Goal: Task Accomplishment & Management: Complete application form

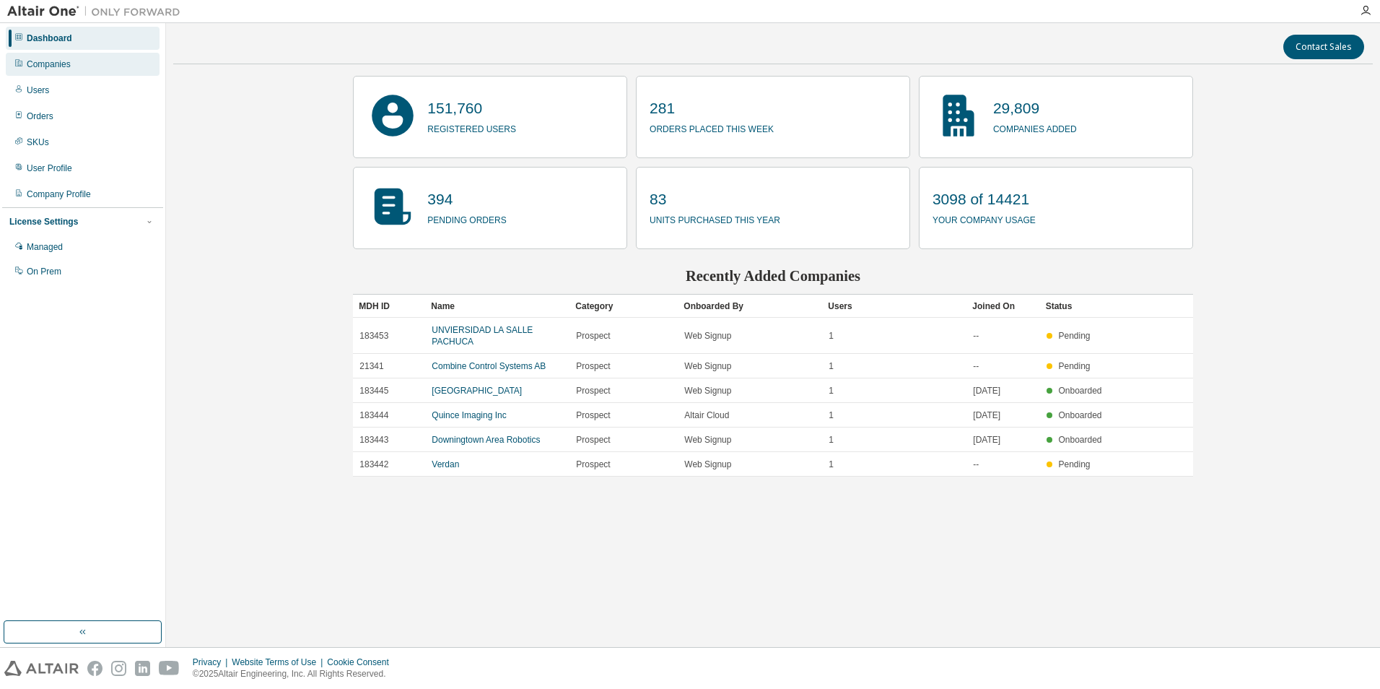
click at [52, 65] on div "Companies" at bounding box center [49, 64] width 44 height 12
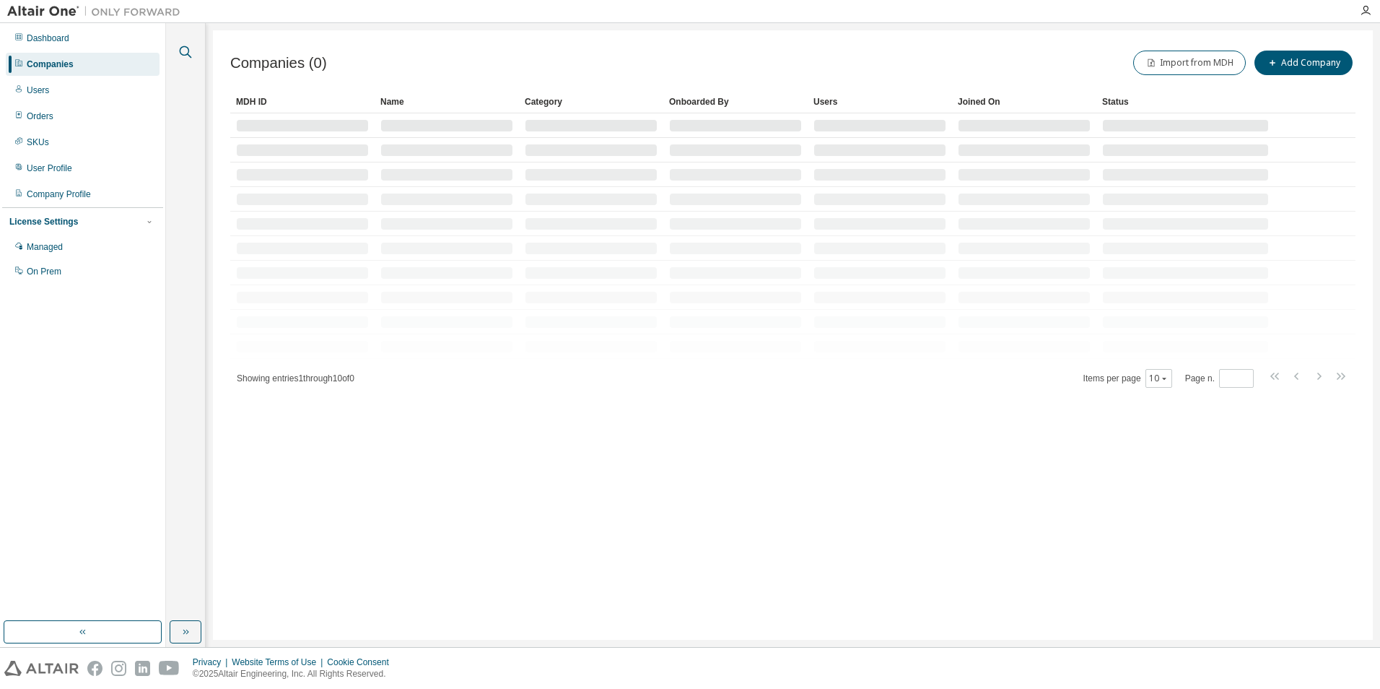
click at [185, 50] on icon "button" at bounding box center [185, 51] width 17 height 17
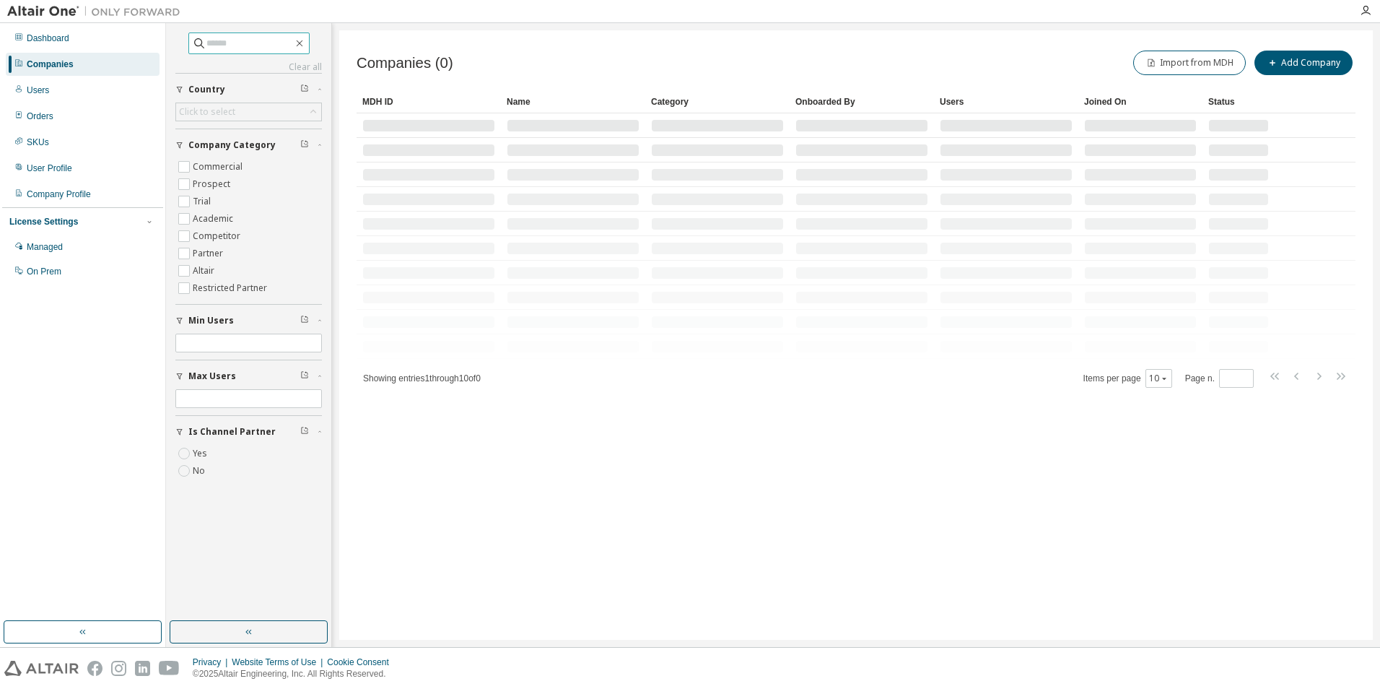
click at [223, 45] on input "text" at bounding box center [249, 43] width 87 height 14
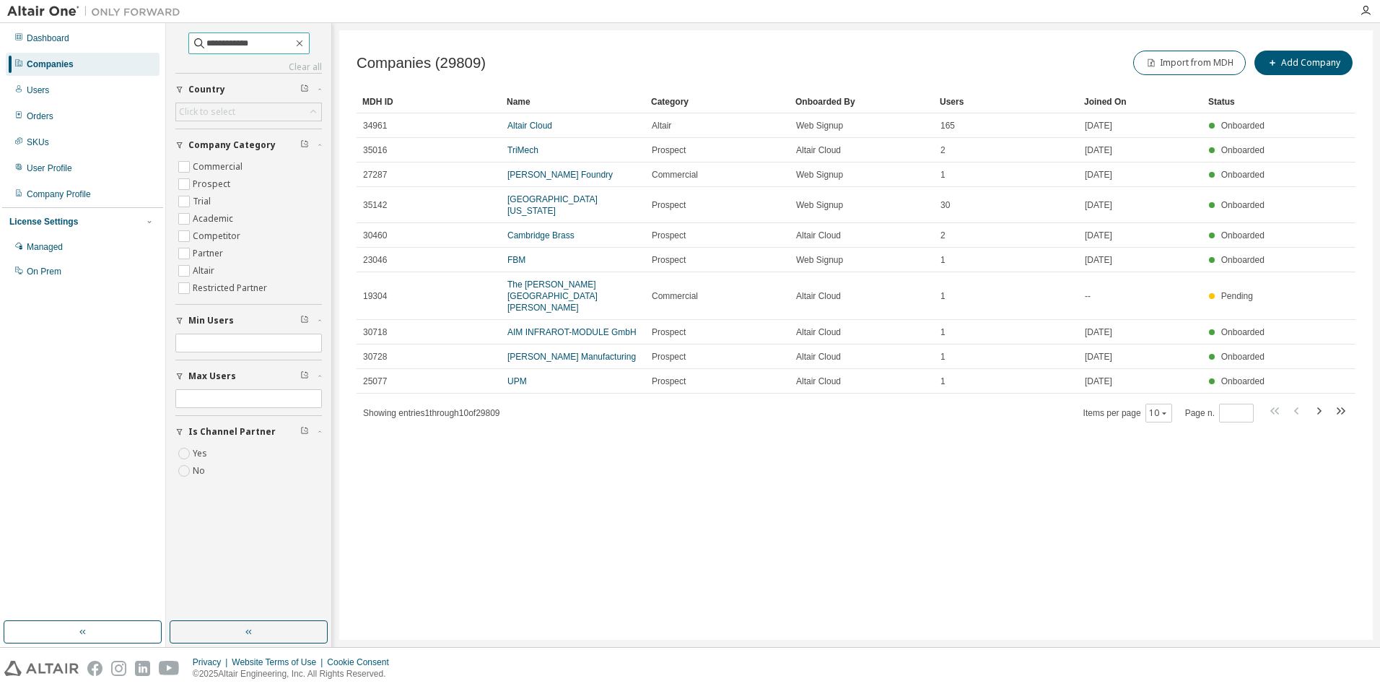
type input "**********"
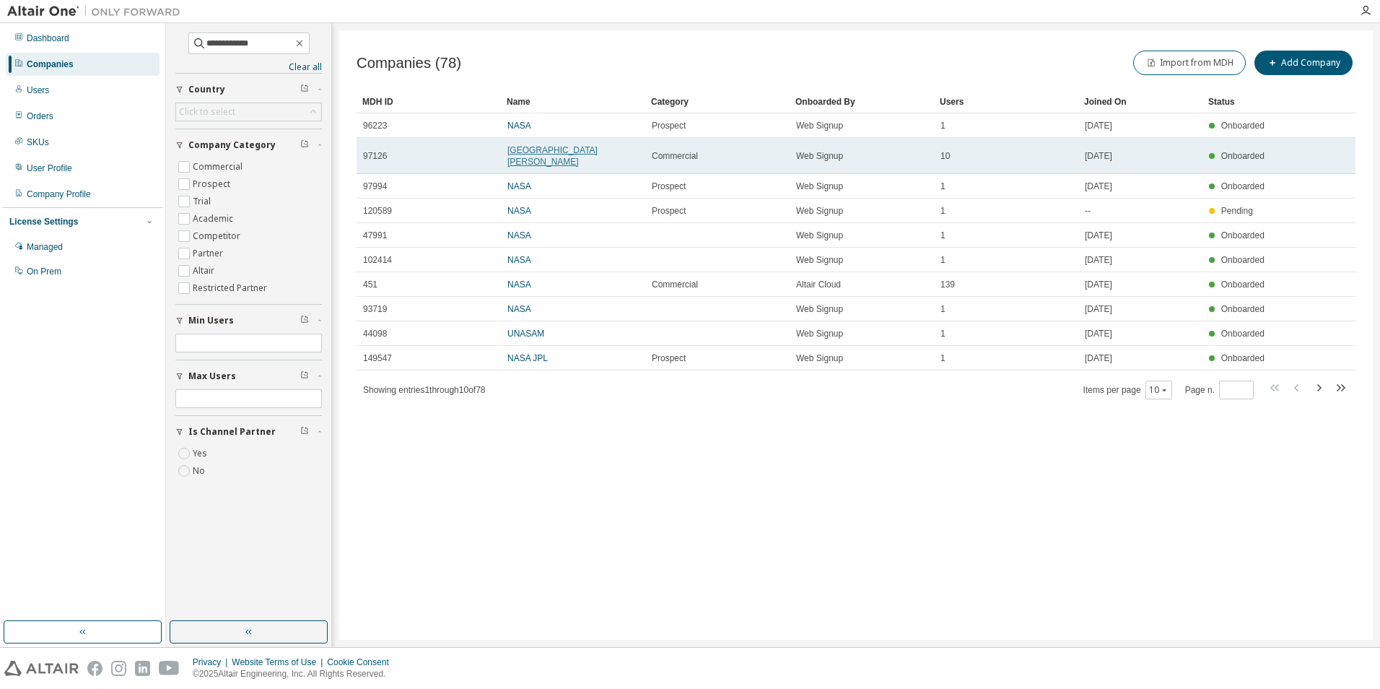
click at [541, 148] on link "[GEOGRAPHIC_DATA][PERSON_NAME]" at bounding box center [552, 156] width 90 height 22
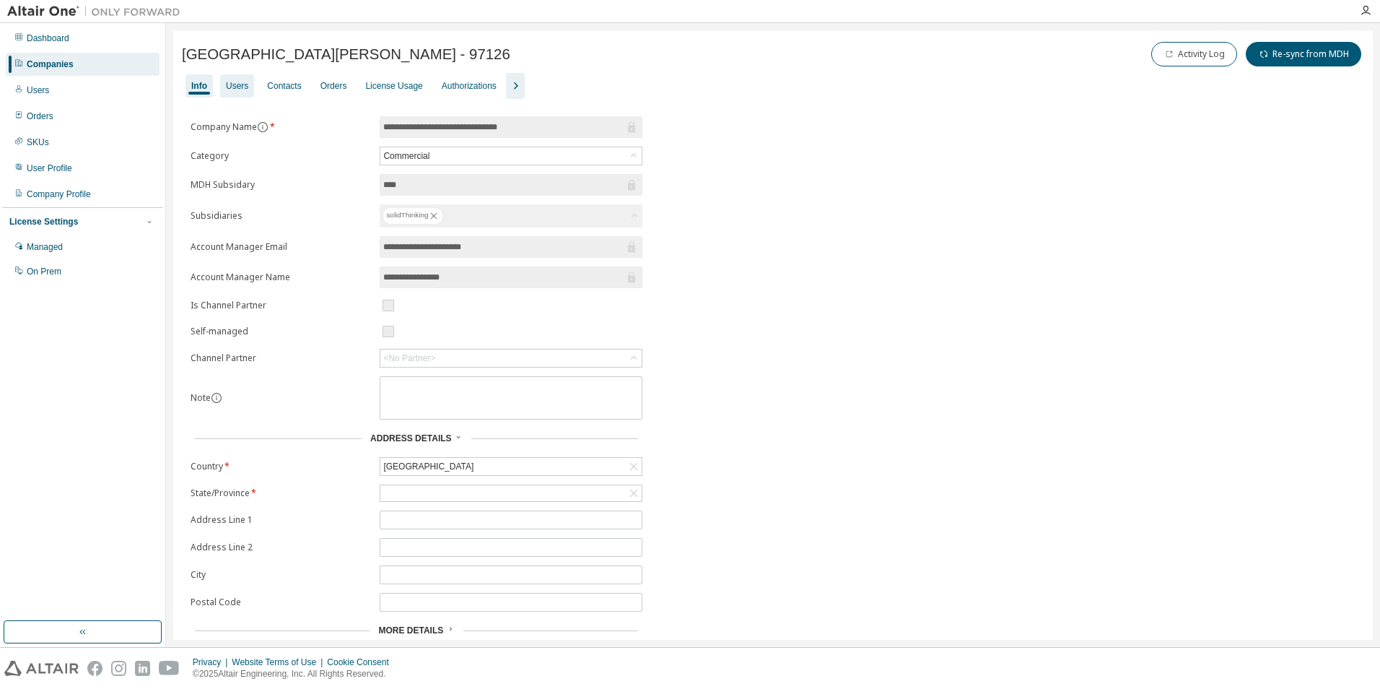
click at [240, 89] on div "Users" at bounding box center [237, 86] width 22 height 12
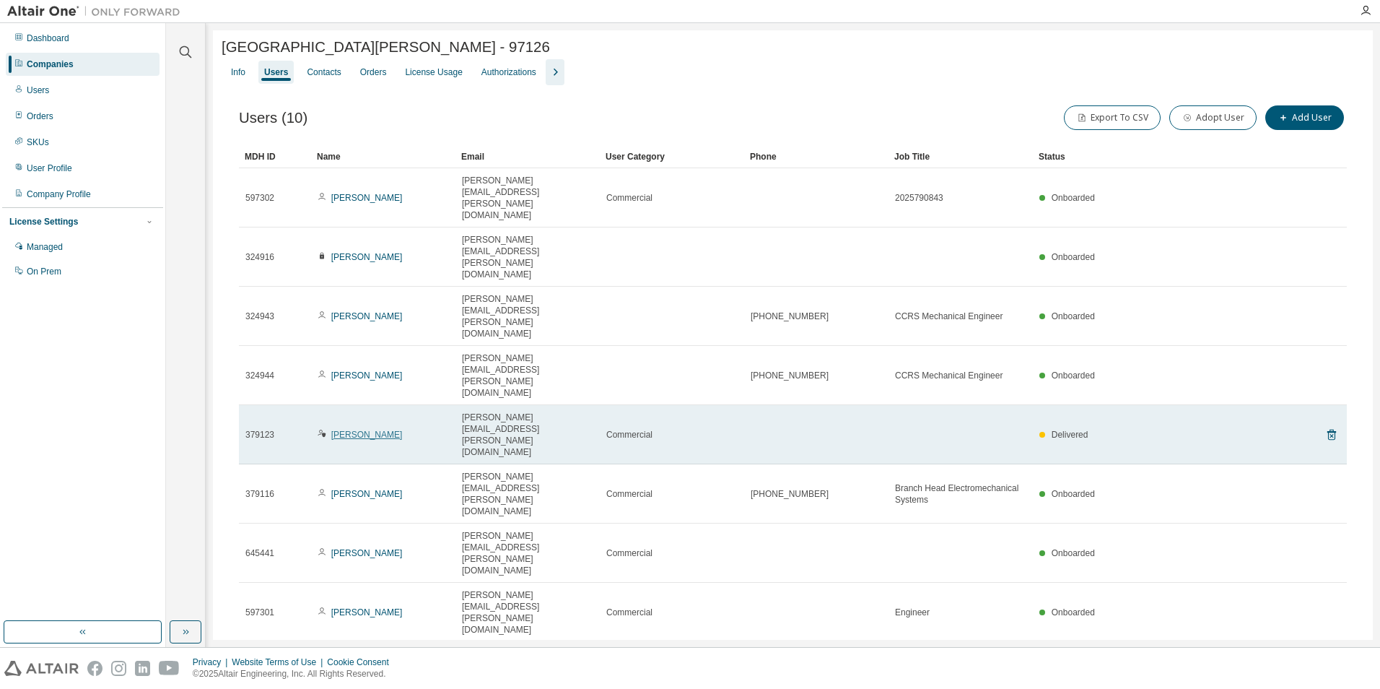
click at [345, 429] on link "[PERSON_NAME]" at bounding box center [366, 434] width 71 height 10
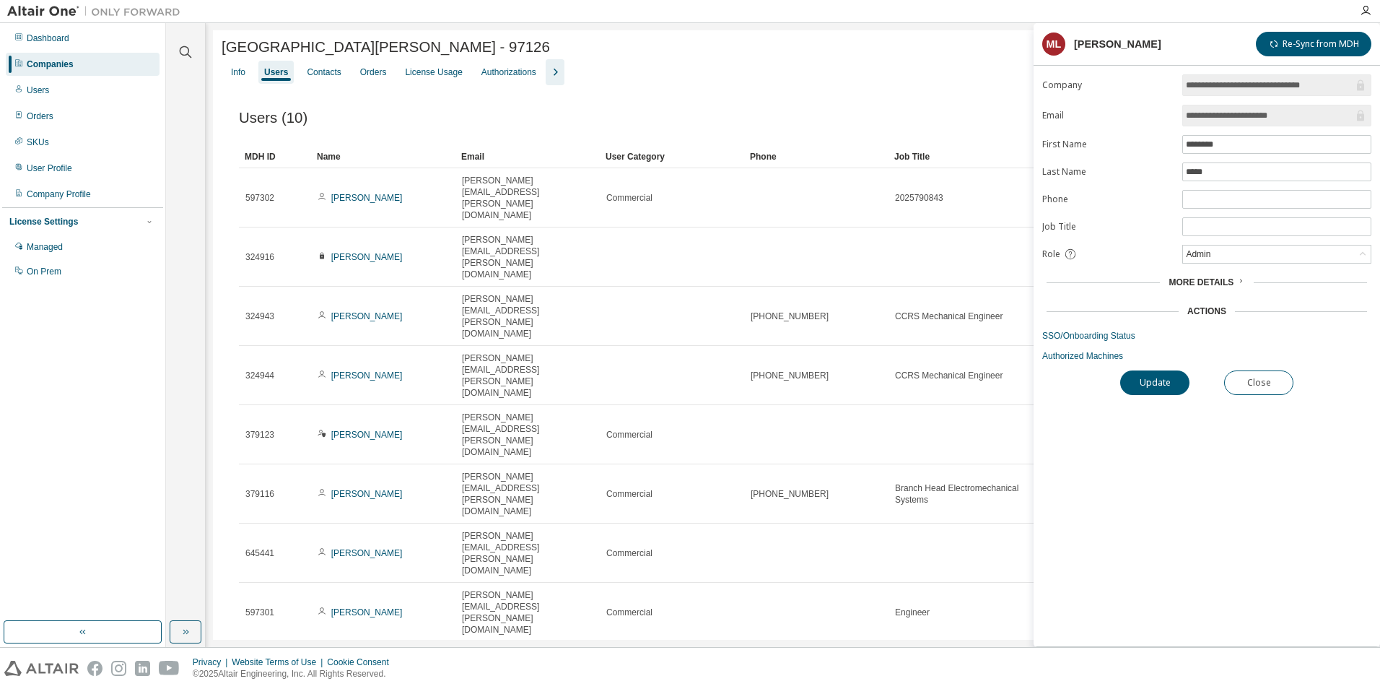
click at [924, 85] on div "Info Users Contacts Orders License Usage Authorizations" at bounding box center [793, 72] width 1142 height 26
click at [1261, 392] on button "Close" at bounding box center [1258, 382] width 69 height 25
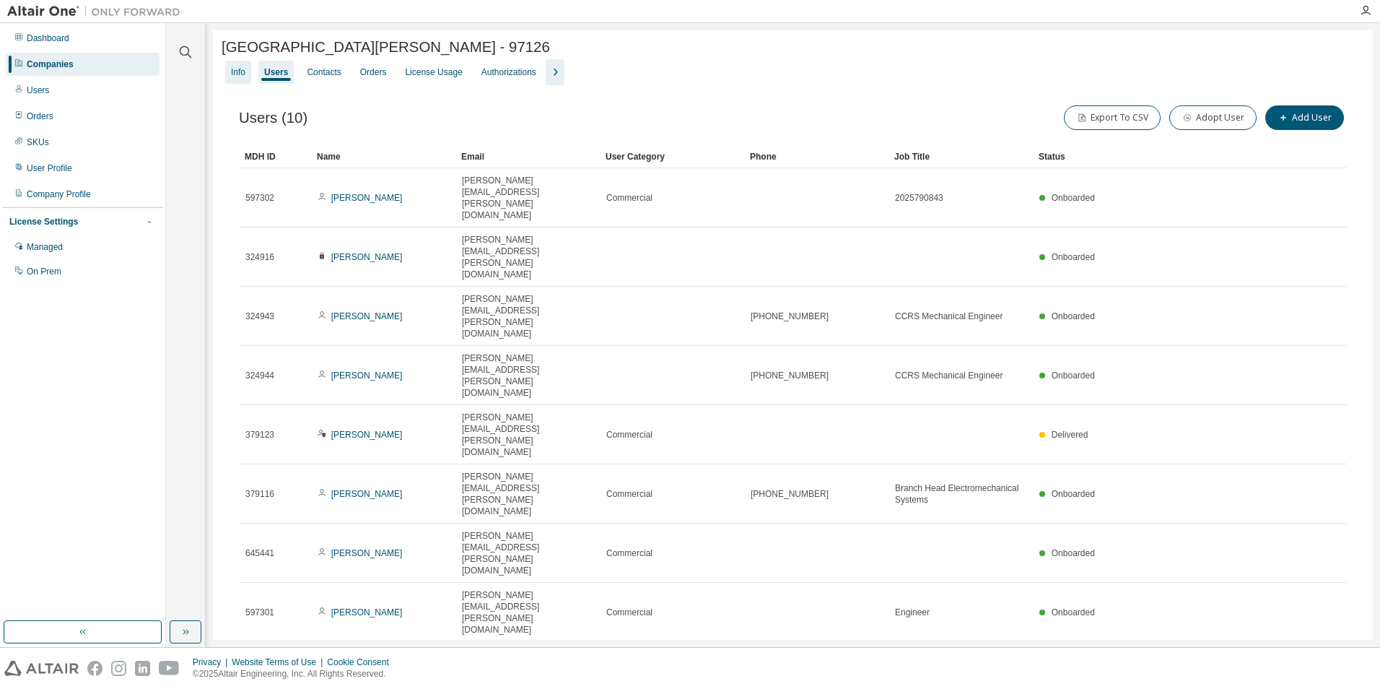
click at [241, 74] on div "Info" at bounding box center [238, 72] width 14 height 12
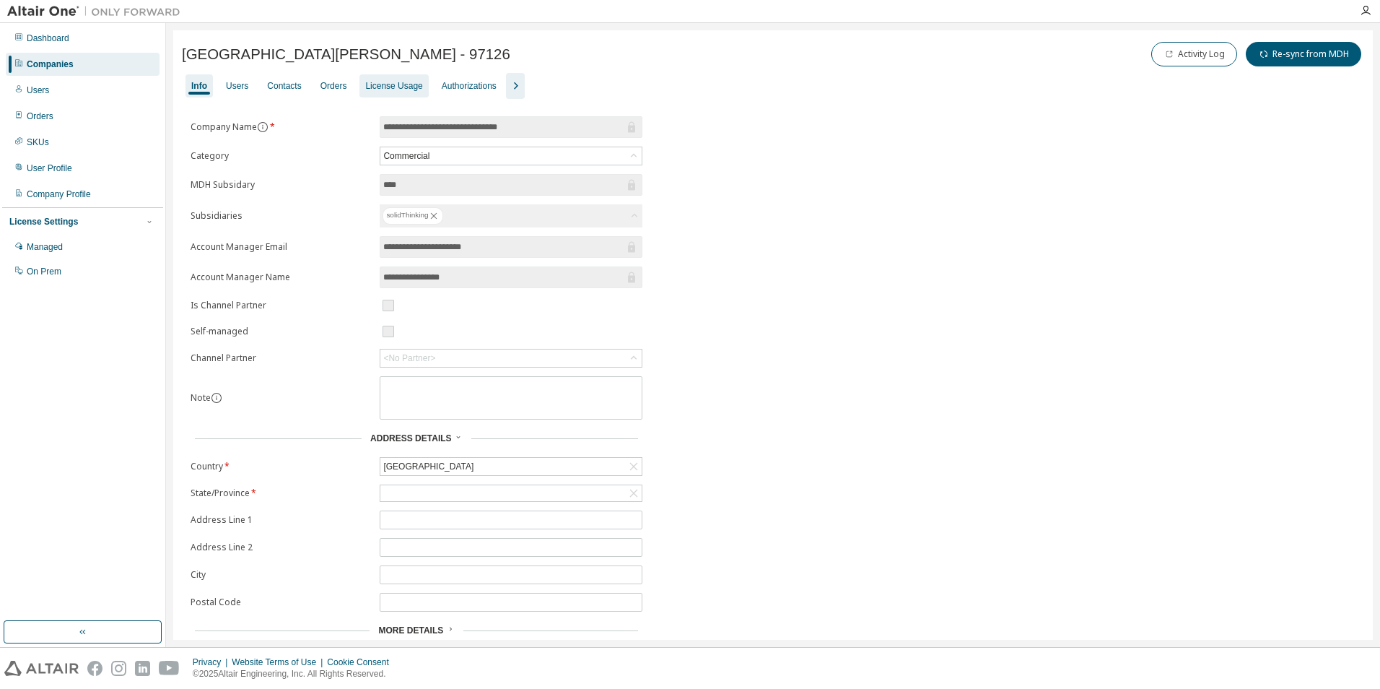
click at [383, 82] on div "License Usage" at bounding box center [393, 86] width 57 height 12
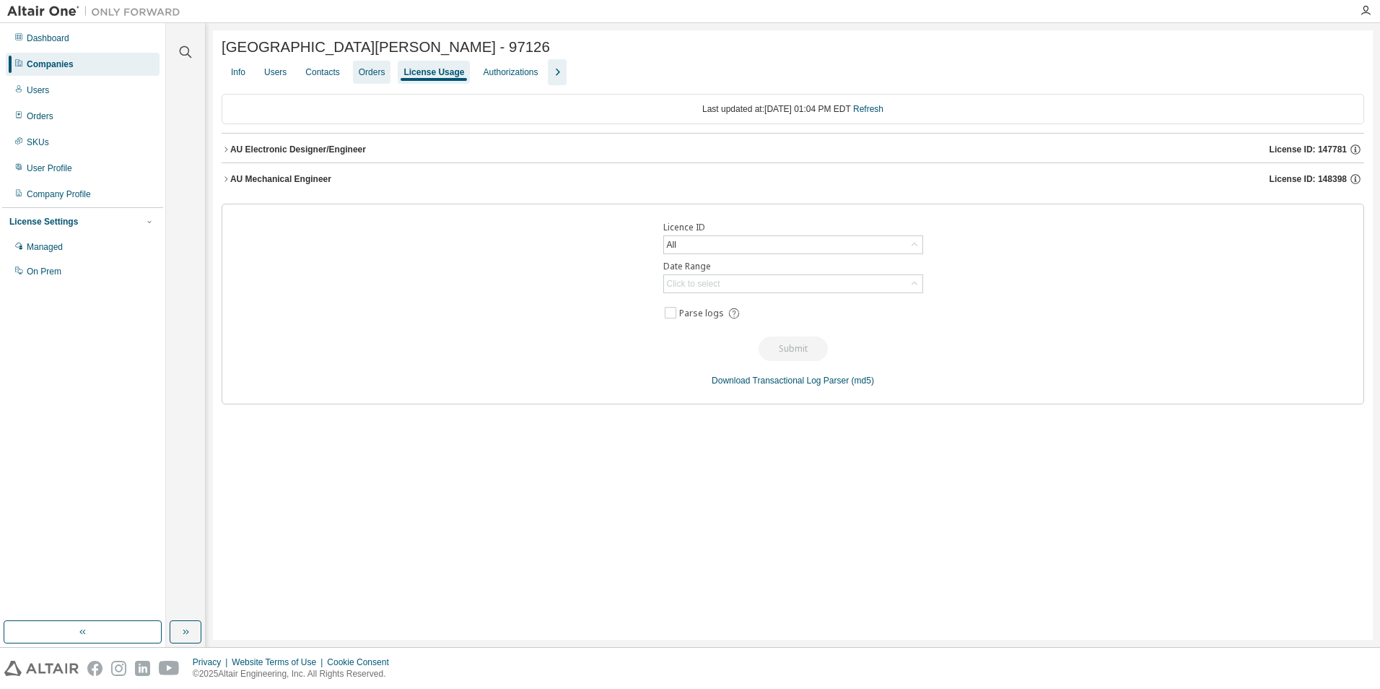
click at [374, 76] on div "Orders" at bounding box center [372, 72] width 27 height 12
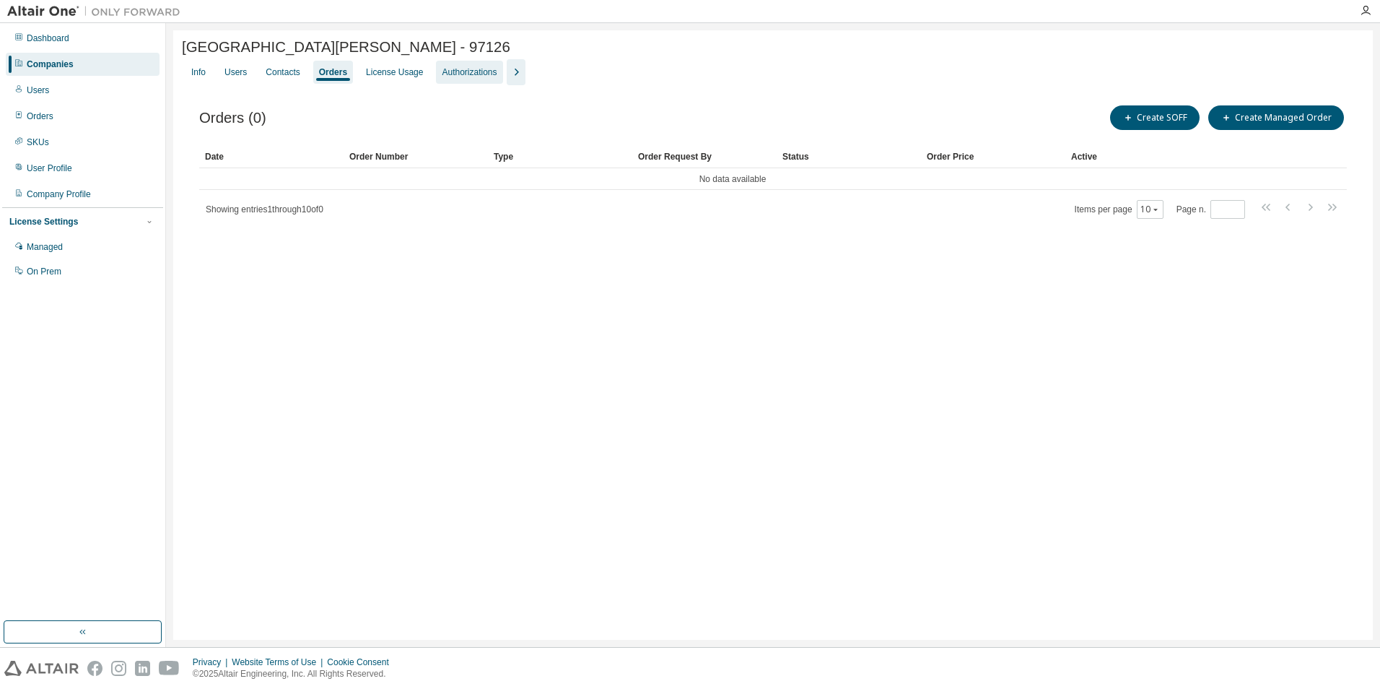
click at [473, 78] on div "Authorizations" at bounding box center [469, 72] width 55 height 12
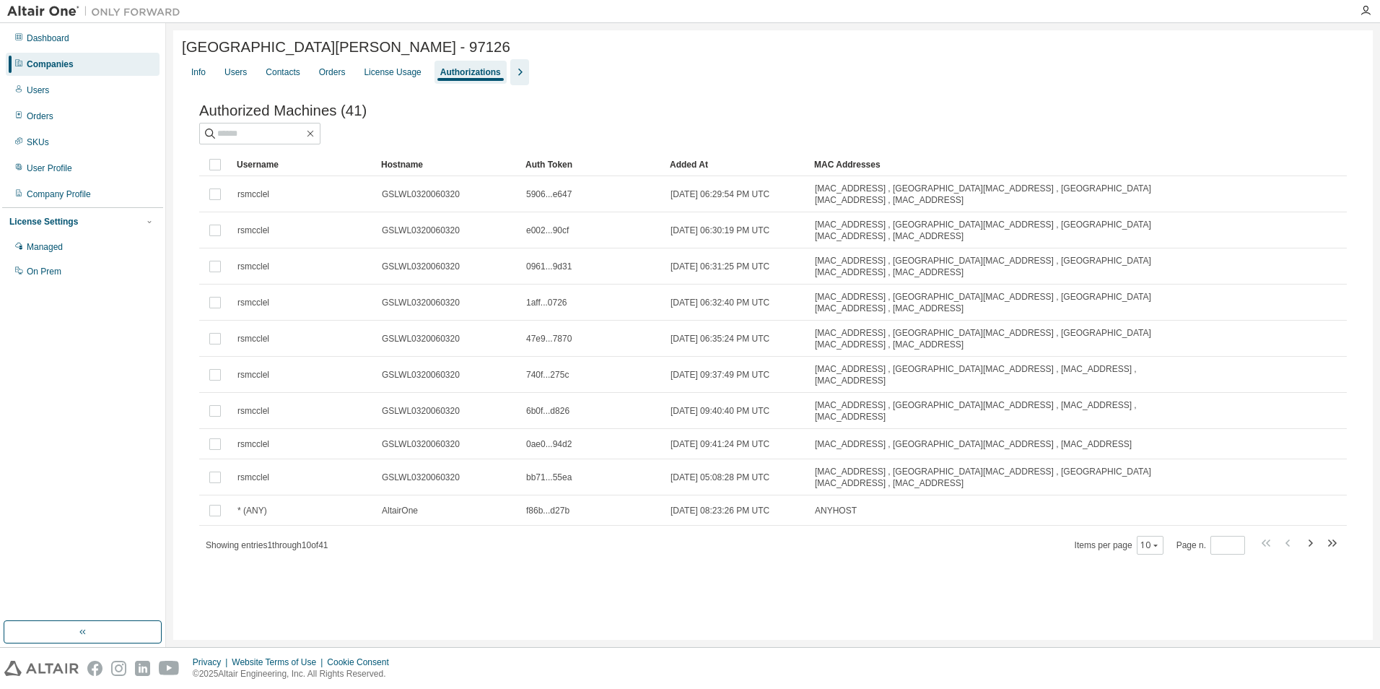
click at [512, 76] on icon "button" at bounding box center [519, 72] width 17 height 17
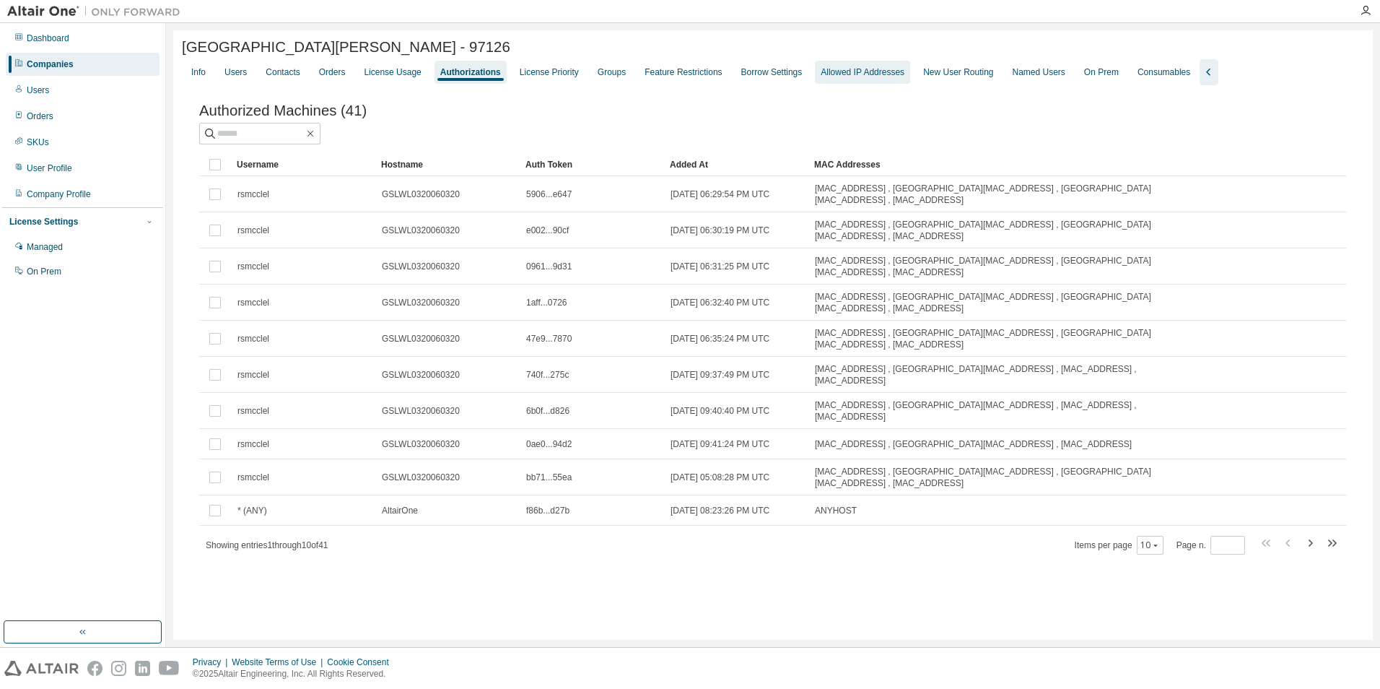
click at [855, 73] on div "Allowed IP Addresses" at bounding box center [863, 72] width 84 height 12
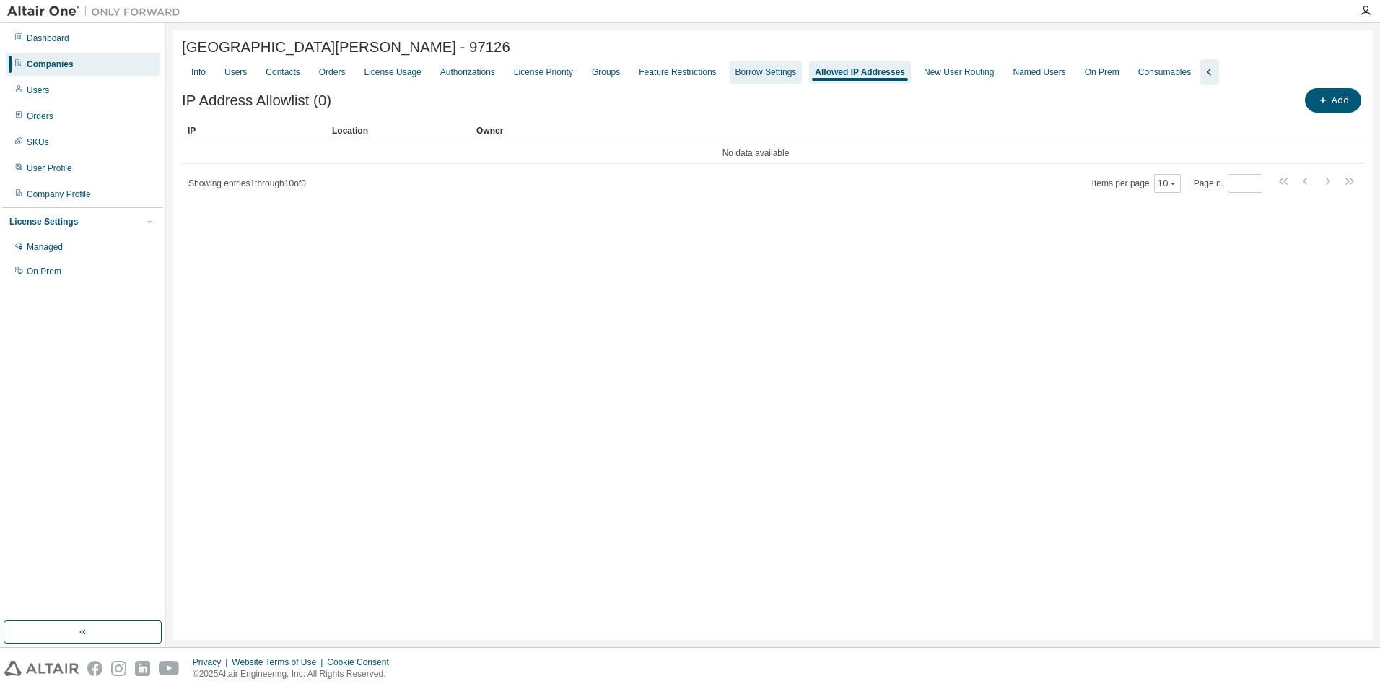
click at [765, 73] on div "Borrow Settings" at bounding box center [765, 72] width 61 height 12
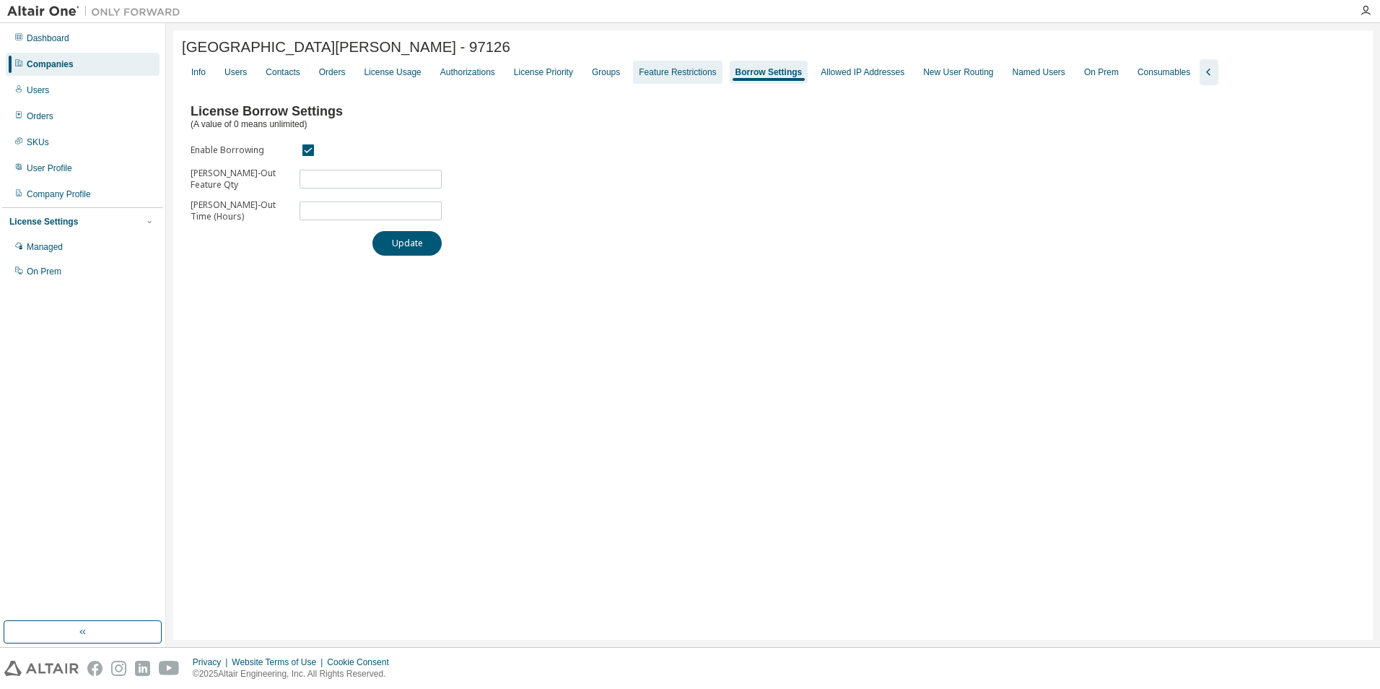
click at [681, 71] on div "Feature Restrictions" at bounding box center [677, 72] width 77 height 12
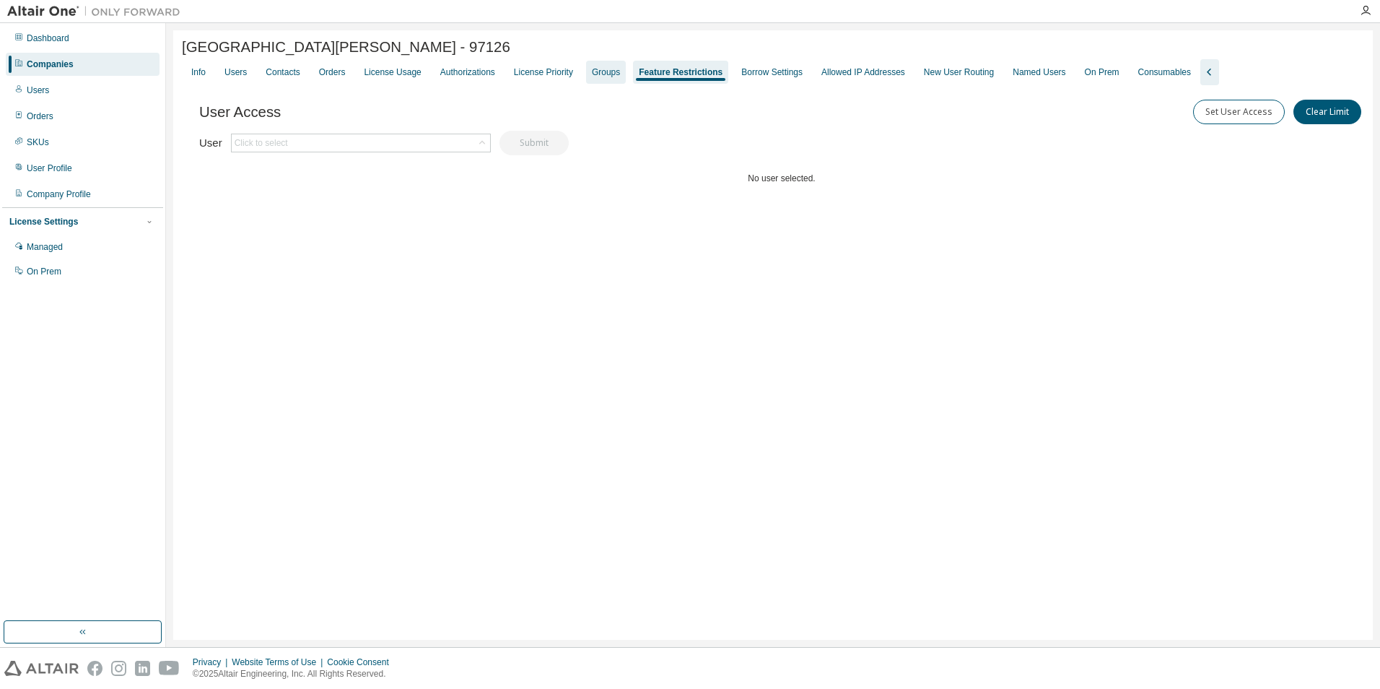
click at [601, 75] on div "Groups" at bounding box center [606, 72] width 28 height 12
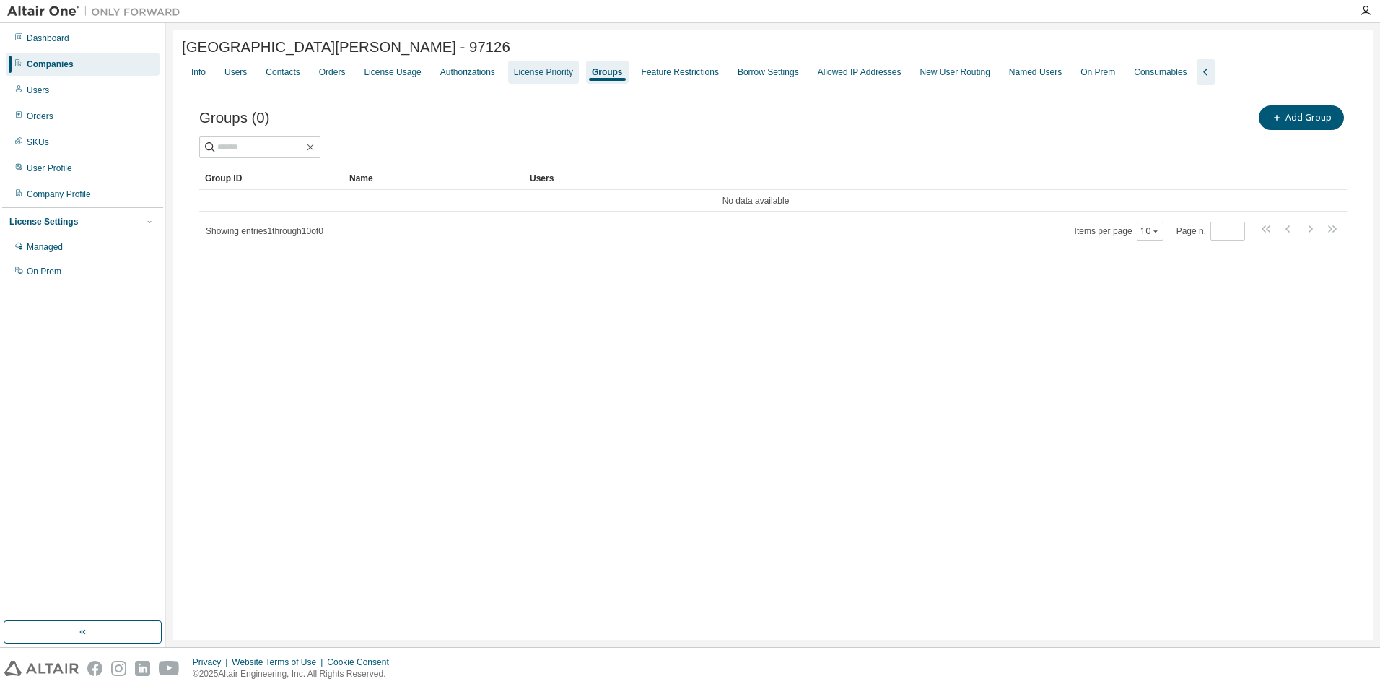
click at [541, 76] on div "License Priority" at bounding box center [543, 72] width 59 height 12
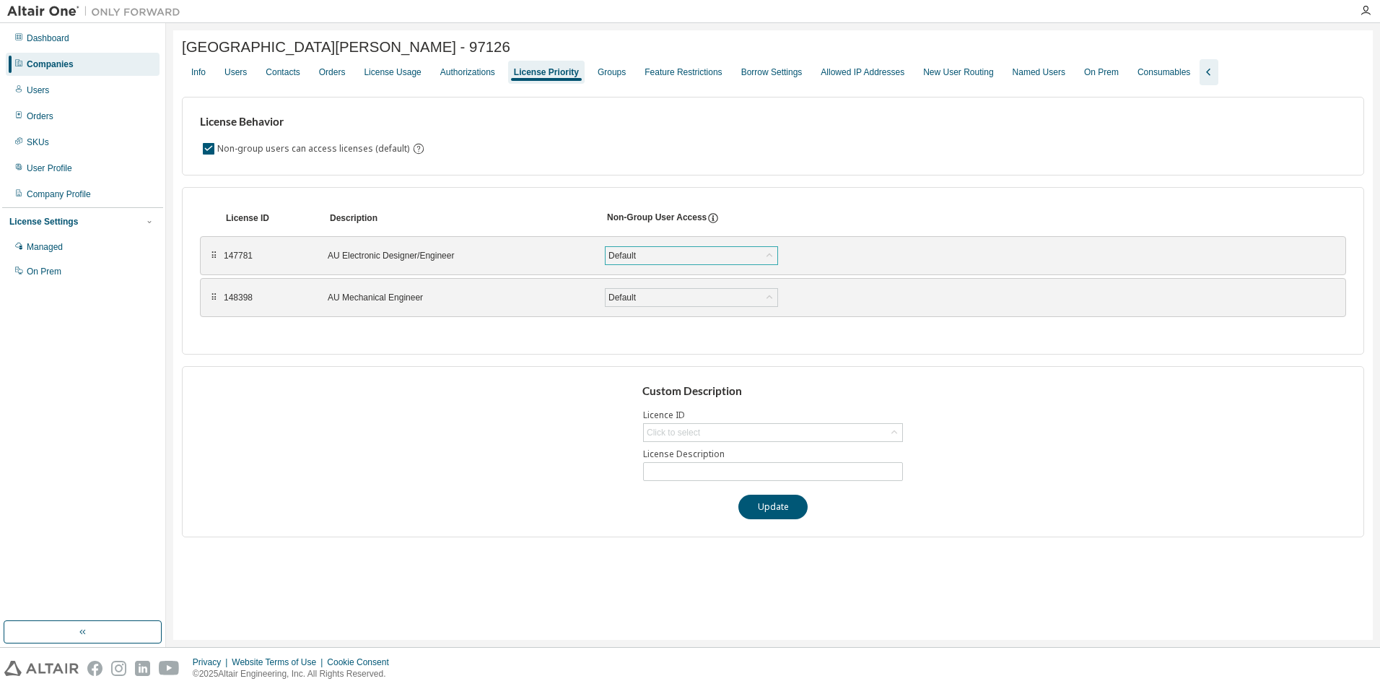
click at [770, 253] on icon at bounding box center [769, 255] width 14 height 14
click at [448, 77] on div "Authorizations" at bounding box center [467, 72] width 55 height 12
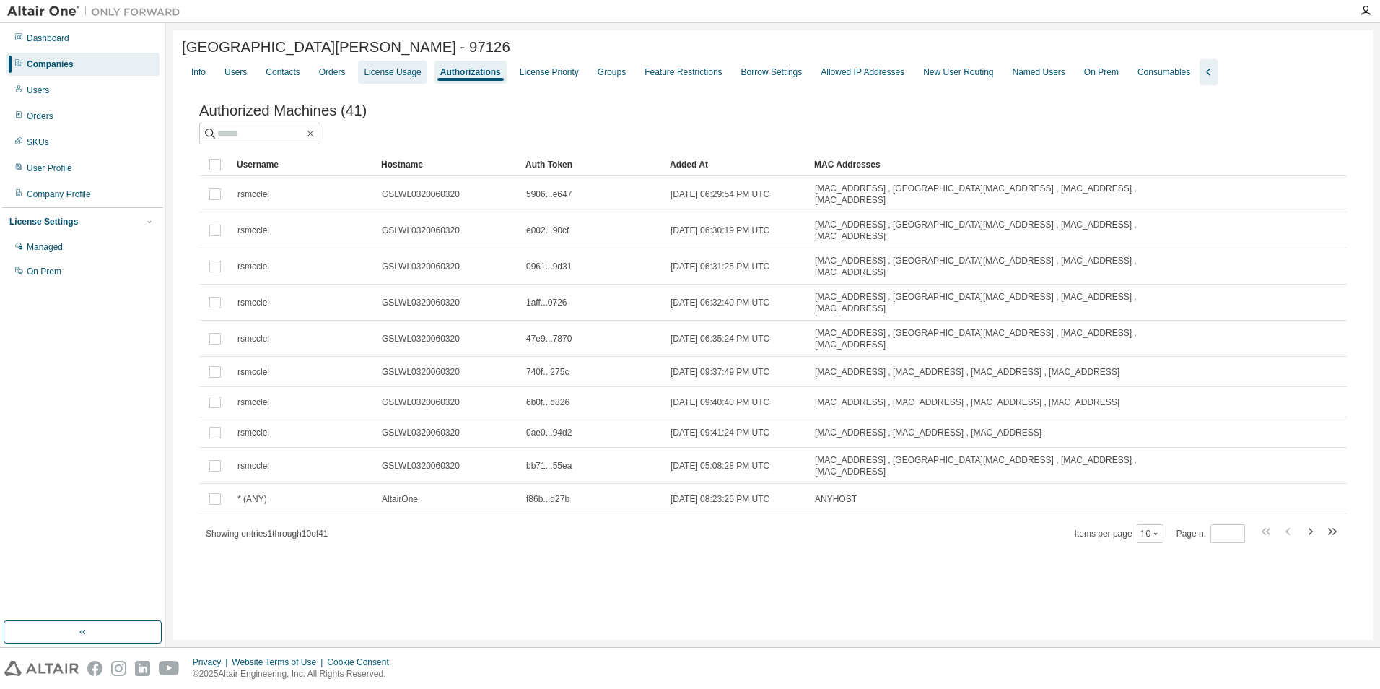
click at [392, 75] on div "License Usage" at bounding box center [392, 72] width 57 height 12
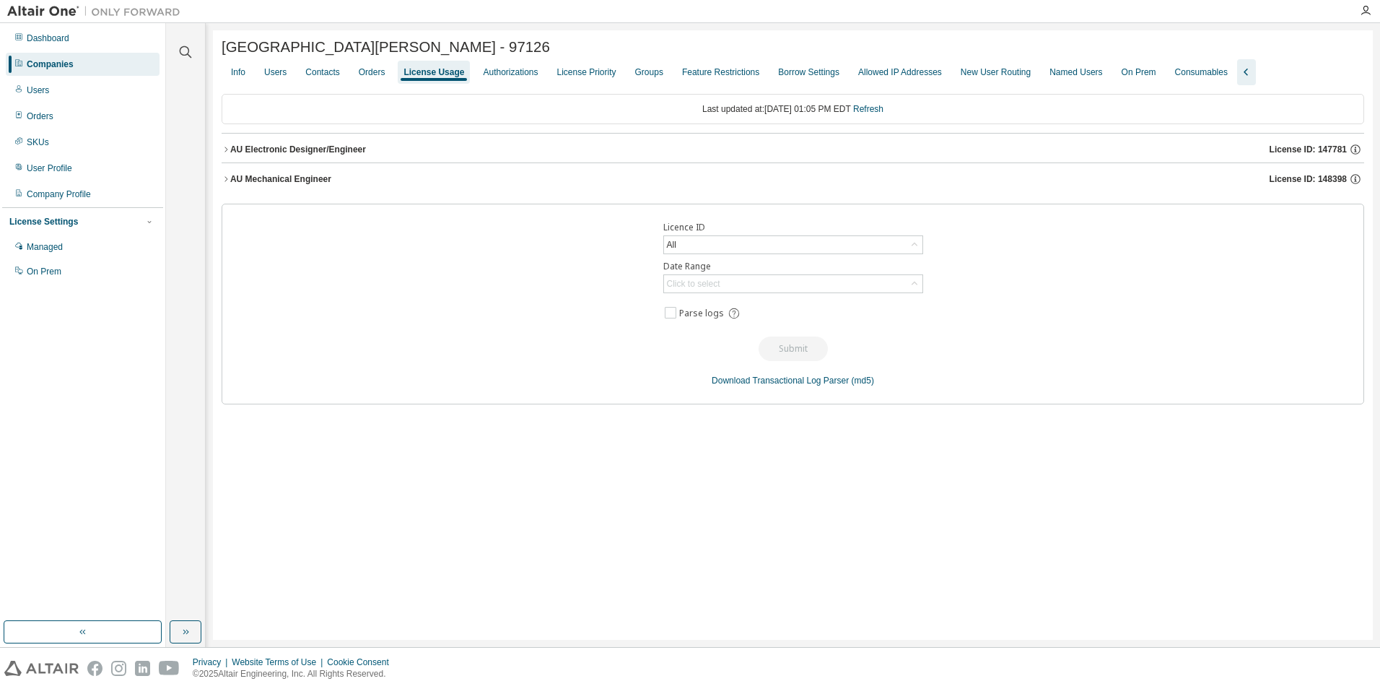
click at [224, 180] on icon "button" at bounding box center [226, 179] width 9 height 9
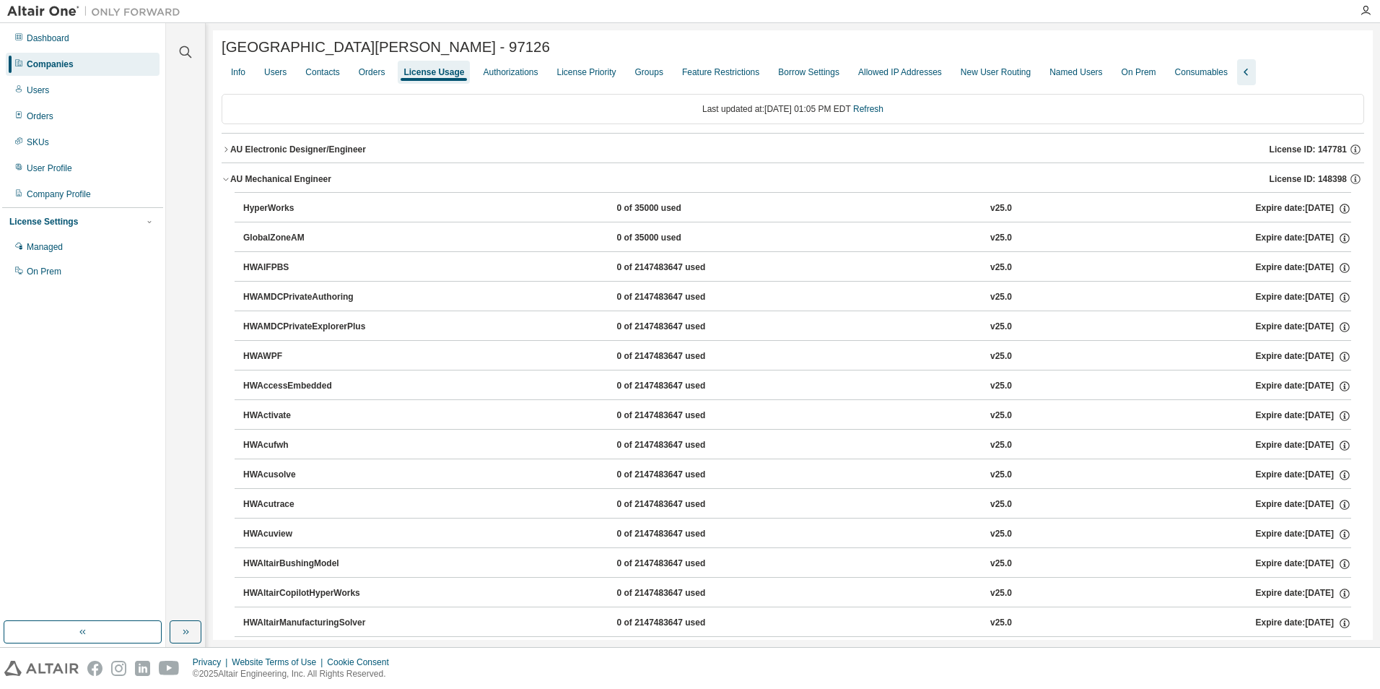
click at [223, 180] on icon "button" at bounding box center [226, 179] width 9 height 9
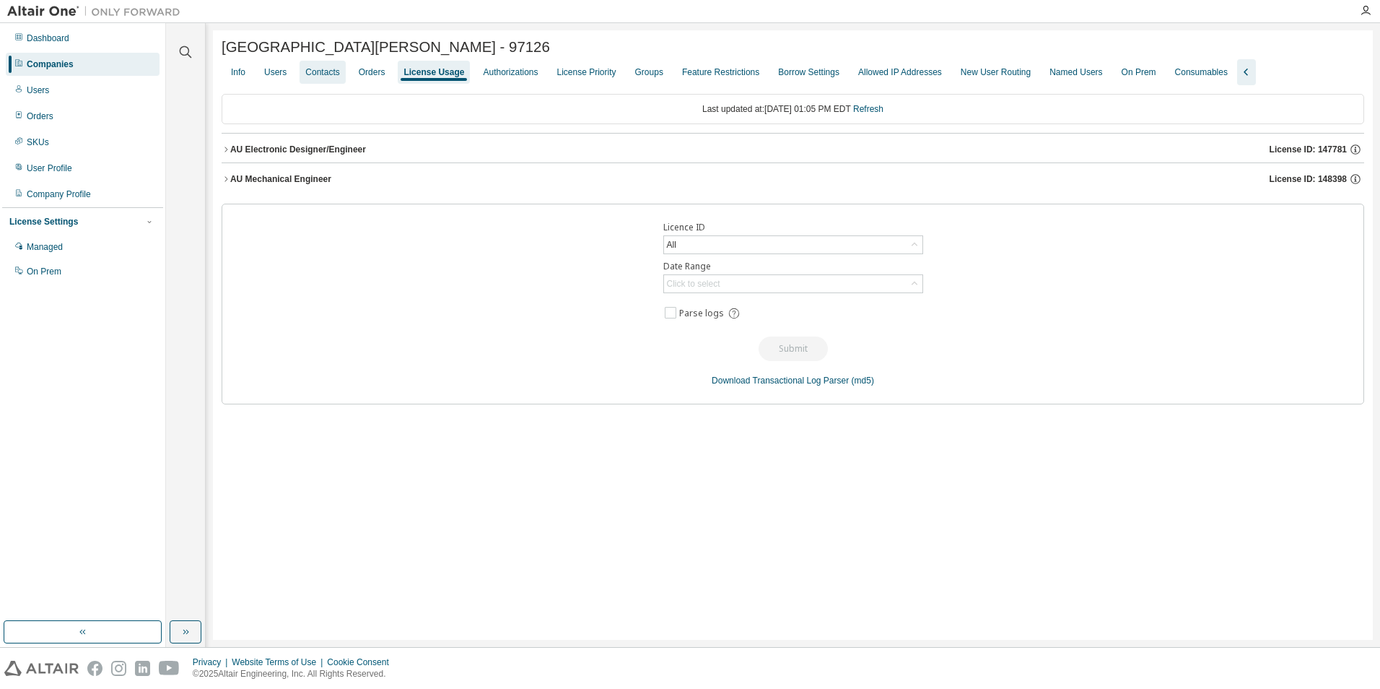
click at [321, 77] on div "Contacts" at bounding box center [322, 72] width 34 height 12
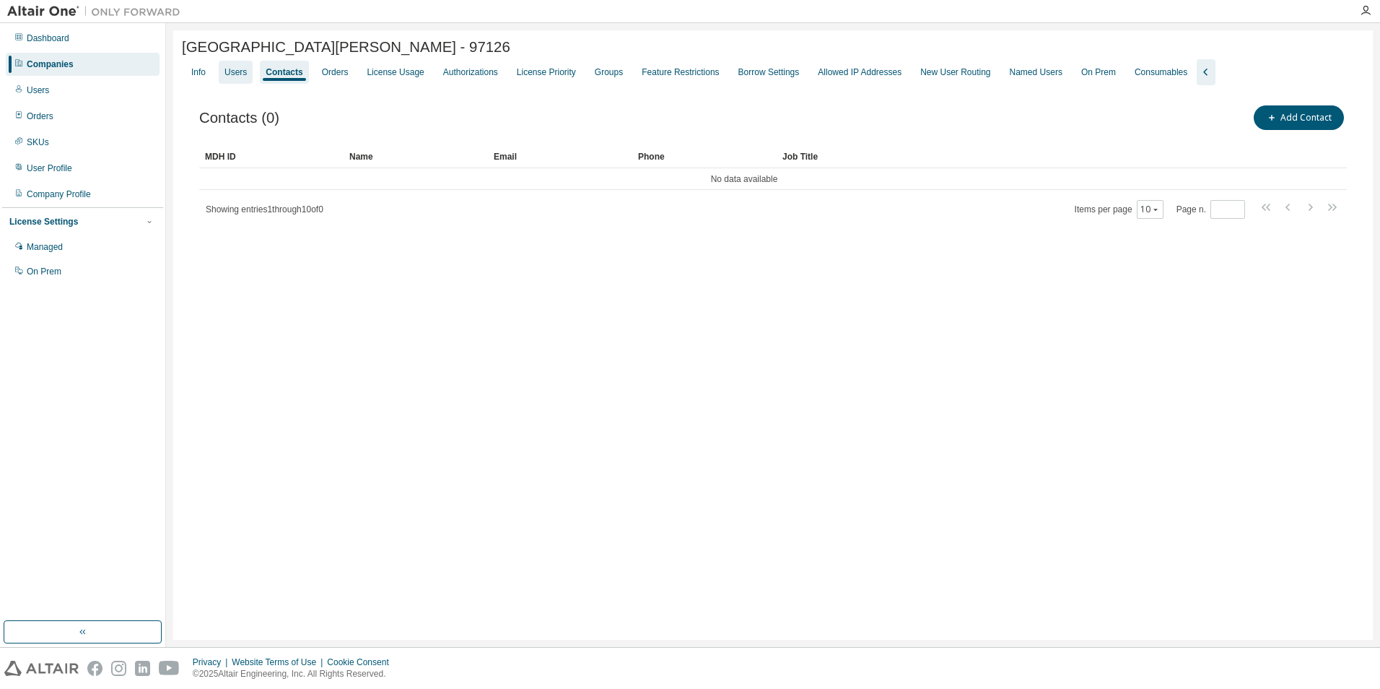
click at [242, 73] on div "Users" at bounding box center [235, 72] width 22 height 12
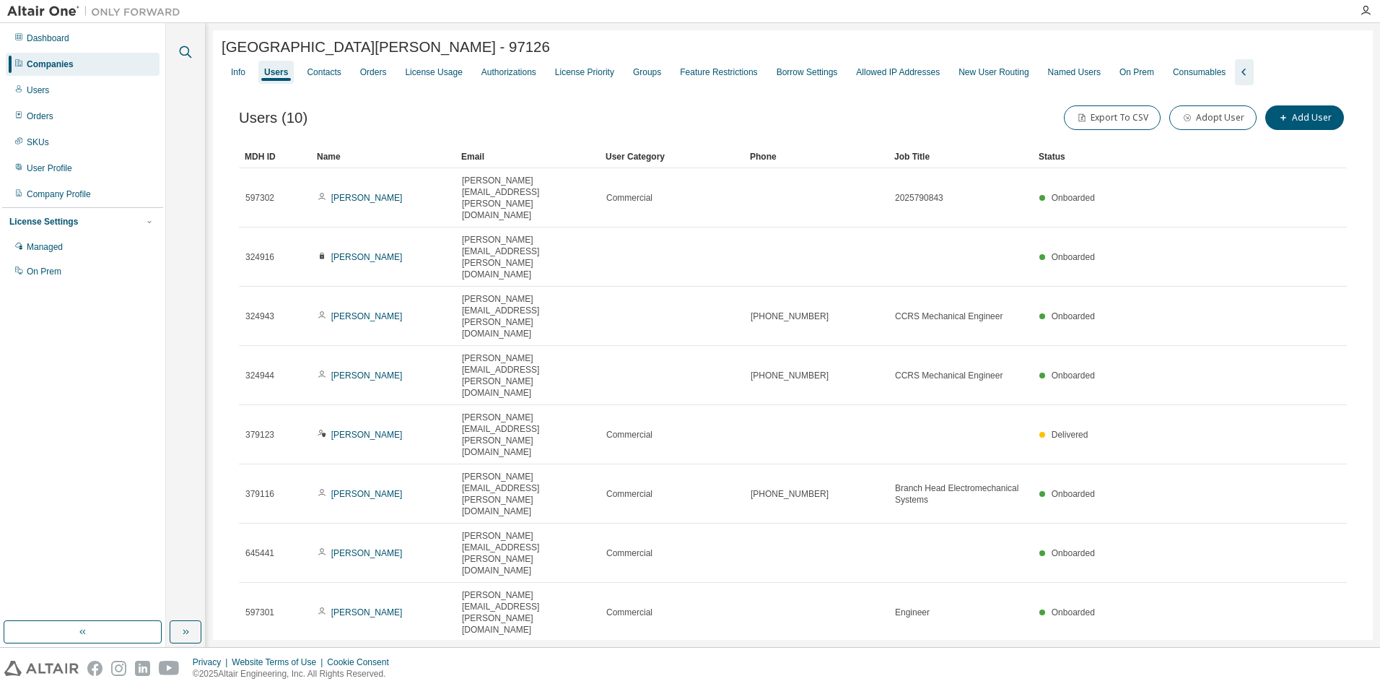
click at [188, 51] on icon "button" at bounding box center [186, 52] width 12 height 12
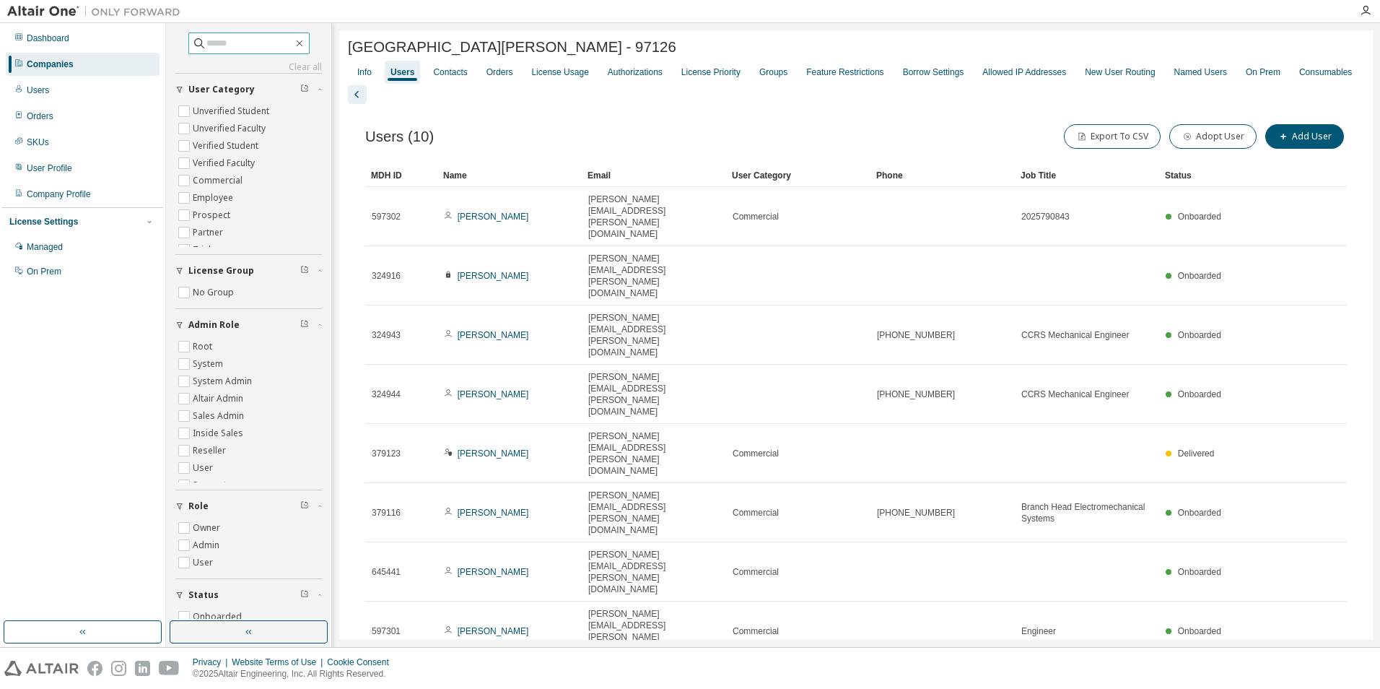
click at [220, 40] on input "text" at bounding box center [249, 43] width 87 height 14
type input "****"
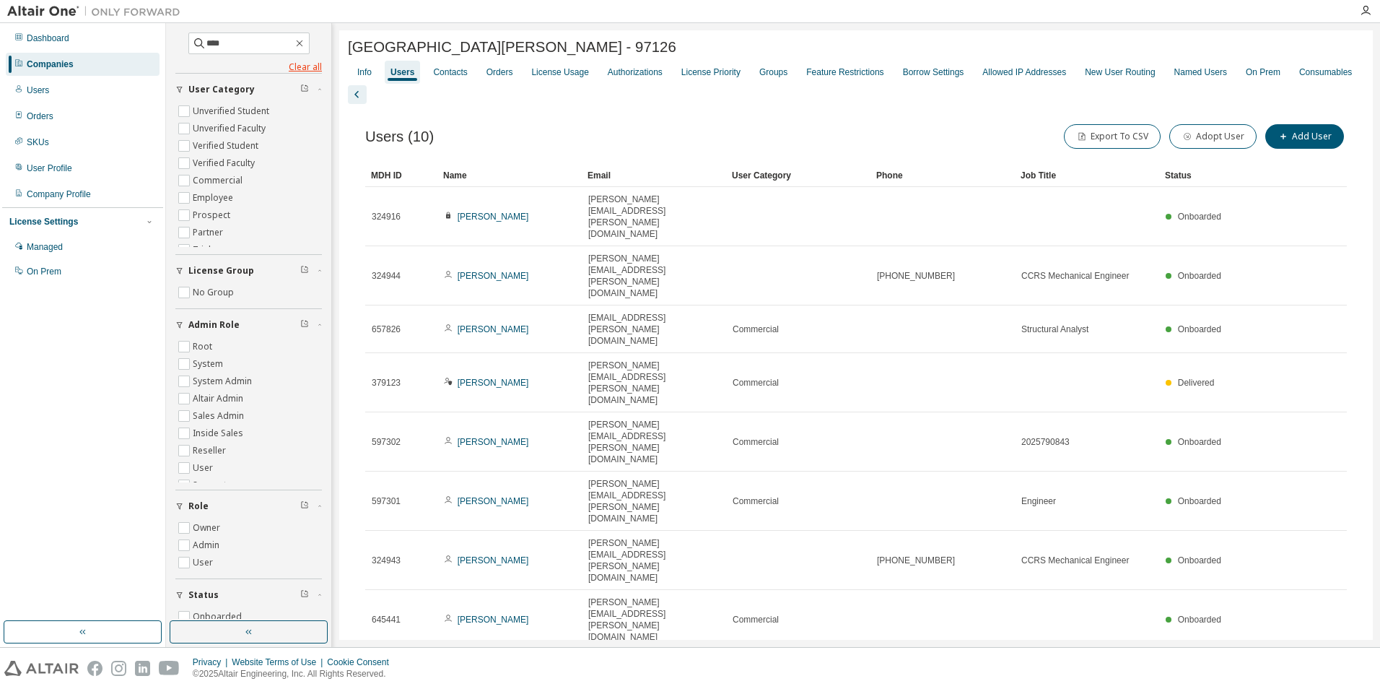
click at [302, 71] on link "Clear all" at bounding box center [248, 67] width 147 height 12
click at [305, 43] on icon "button" at bounding box center [300, 44] width 12 height 12
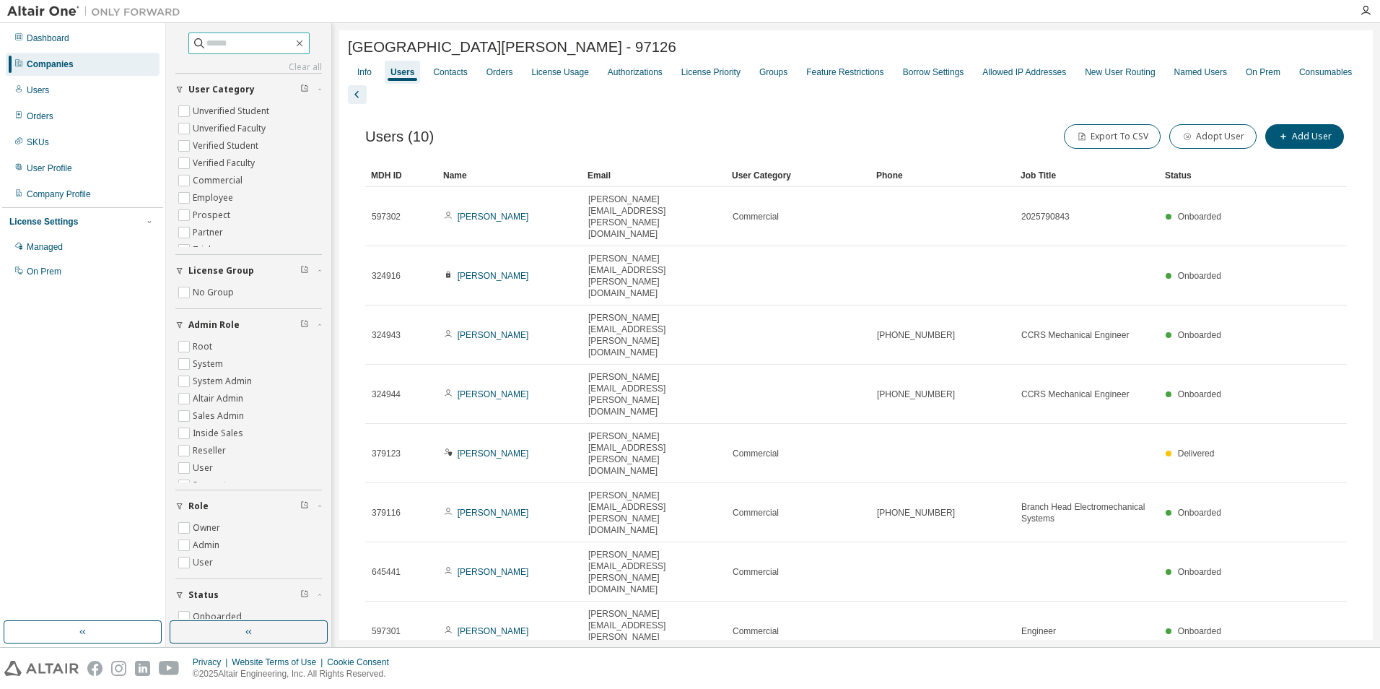
click at [644, 121] on div "Users (10) Export To CSV Adopt User Add User" at bounding box center [856, 136] width 982 height 30
click at [364, 77] on div "Info" at bounding box center [364, 72] width 14 height 12
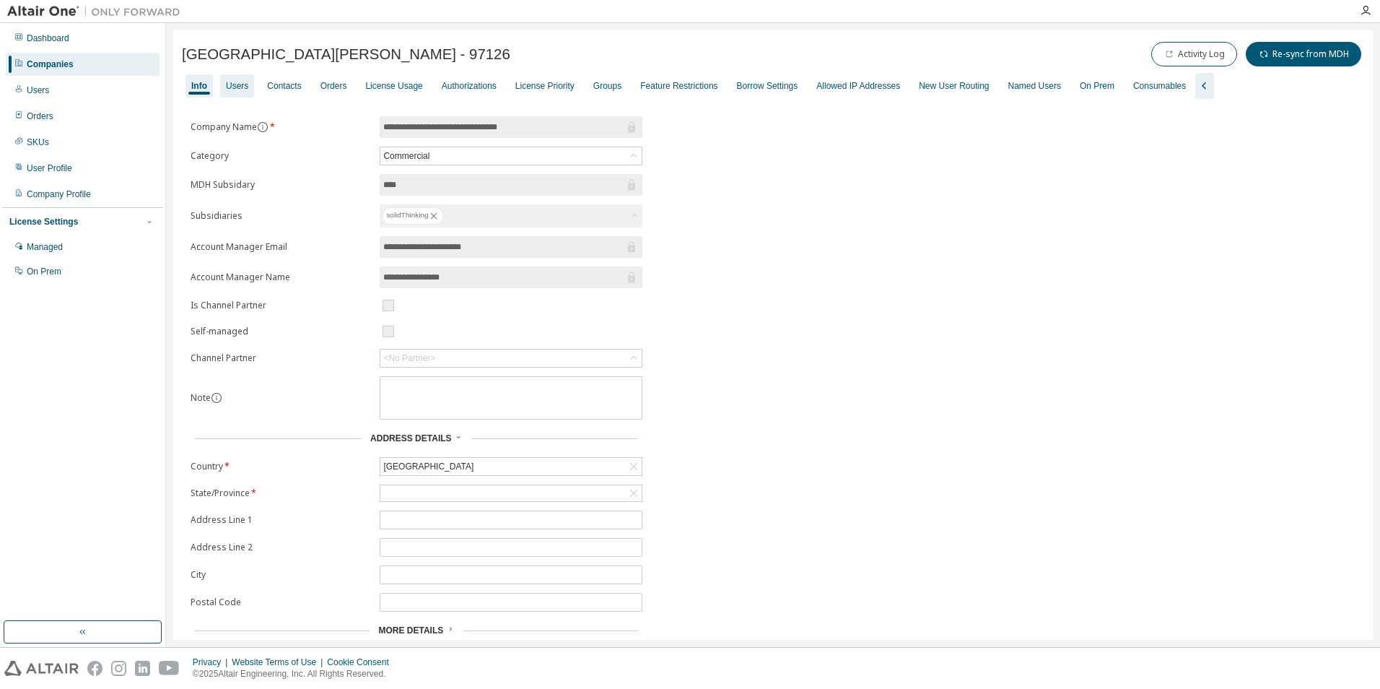
click at [242, 87] on div "Users" at bounding box center [237, 86] width 22 height 12
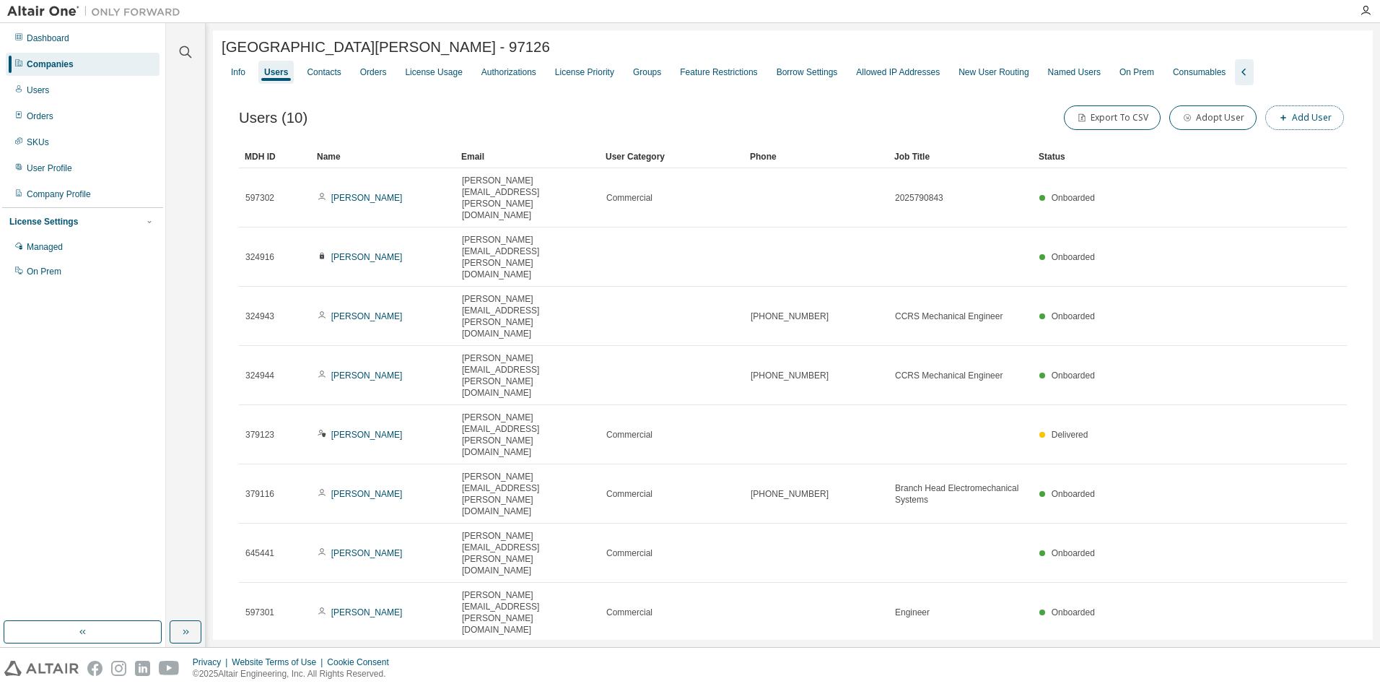
click at [1327, 115] on button "Add User" at bounding box center [1304, 117] width 79 height 25
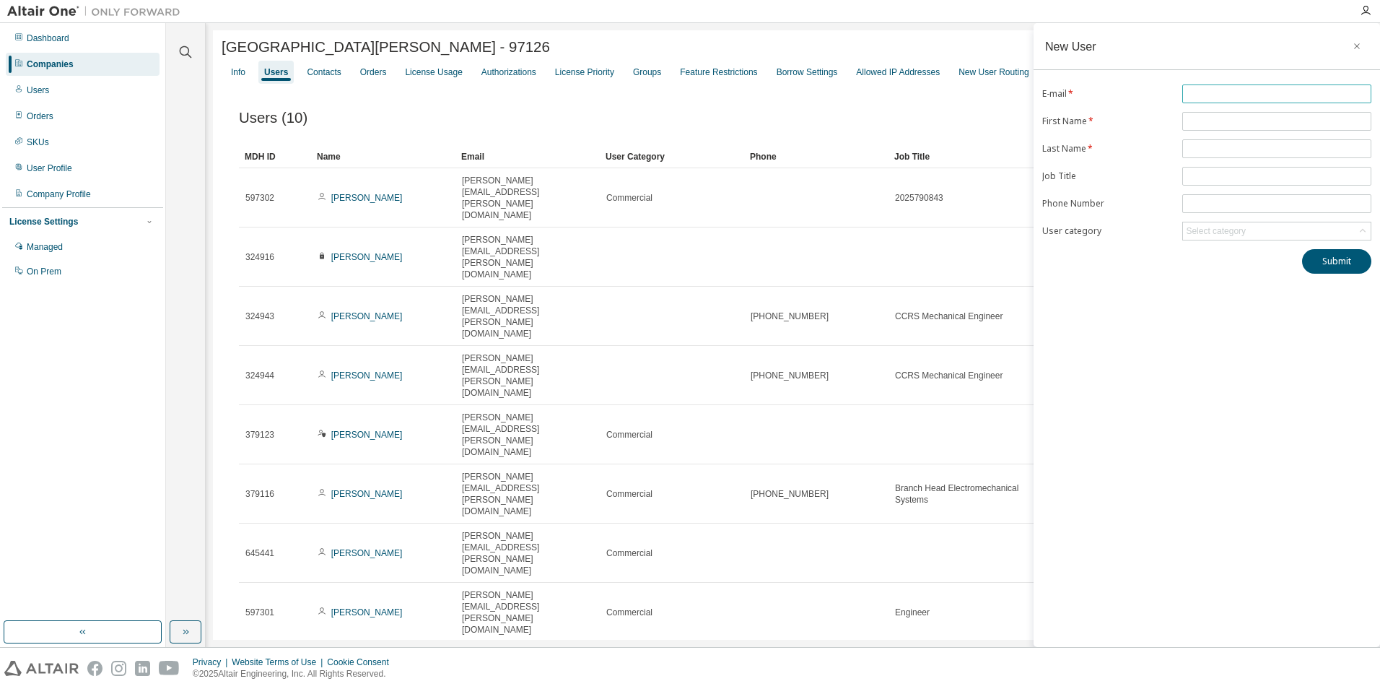
click at [1222, 96] on input "text" at bounding box center [1277, 94] width 182 height 12
type input "**********"
type input "****"
type input "**********"
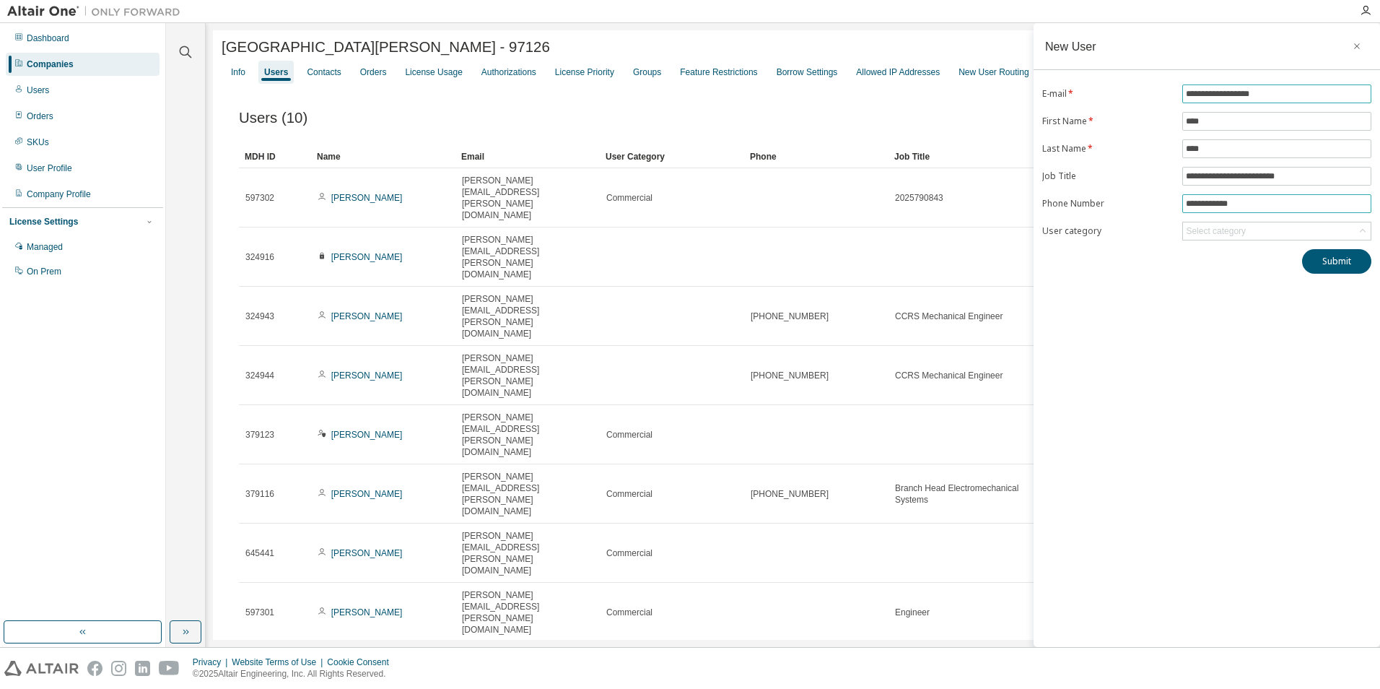
type input "**********"
click at [1286, 229] on div "Select category" at bounding box center [1277, 230] width 188 height 17
click at [1283, 229] on div "Select category" at bounding box center [1277, 230] width 188 height 17
click at [1341, 264] on button "Submit" at bounding box center [1336, 261] width 69 height 25
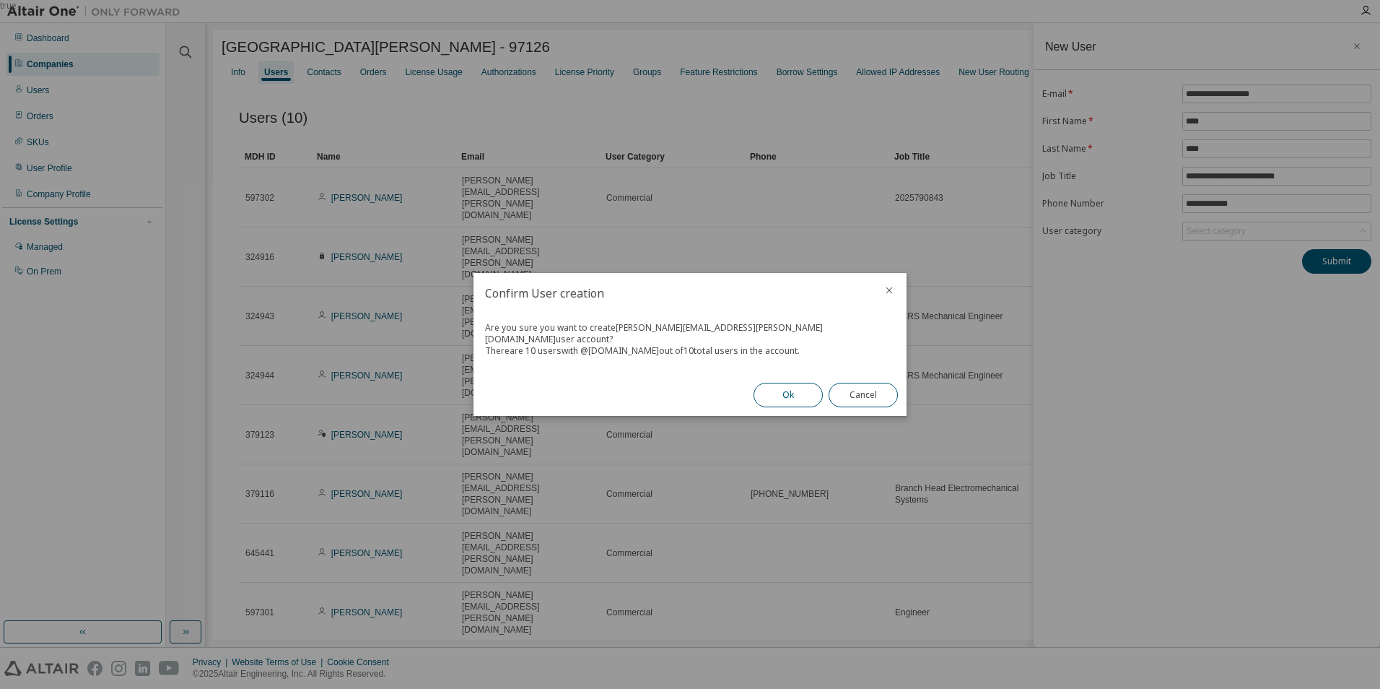
click at [795, 390] on button "Ok" at bounding box center [787, 395] width 69 height 25
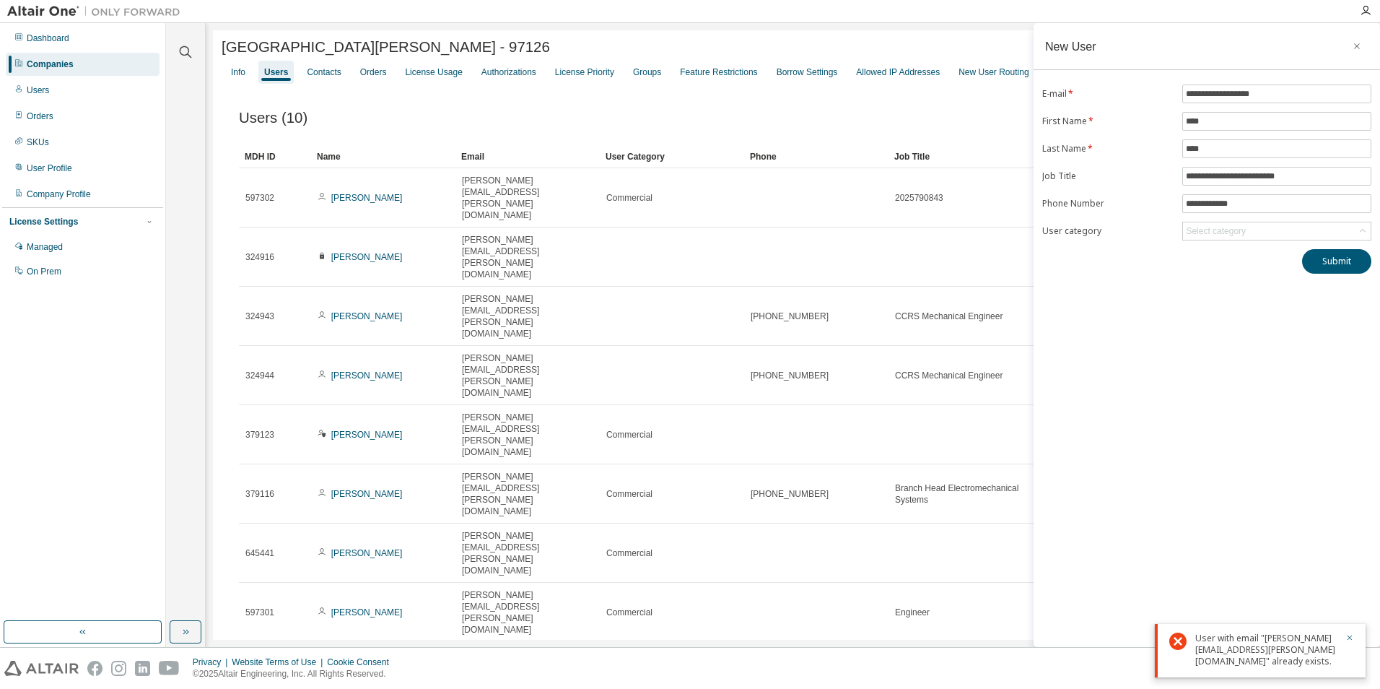
click at [1268, 640] on div "User with email "[PERSON_NAME][EMAIL_ADDRESS][PERSON_NAME][DOMAIN_NAME]" alread…" at bounding box center [1265, 649] width 141 height 35
click at [1349, 636] on icon "button" at bounding box center [1349, 637] width 9 height 9
click at [1360, 43] on icon "button" at bounding box center [1357, 46] width 10 height 12
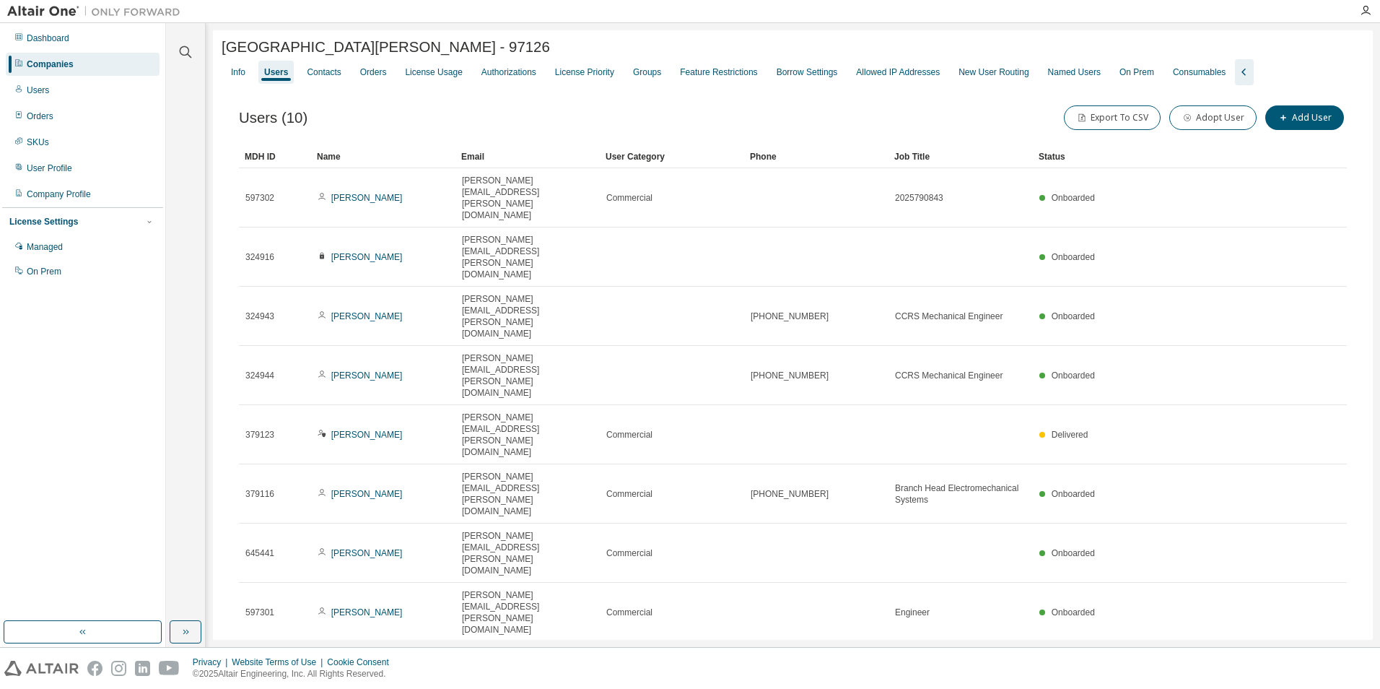
click at [58, 58] on div "Companies" at bounding box center [50, 64] width 47 height 12
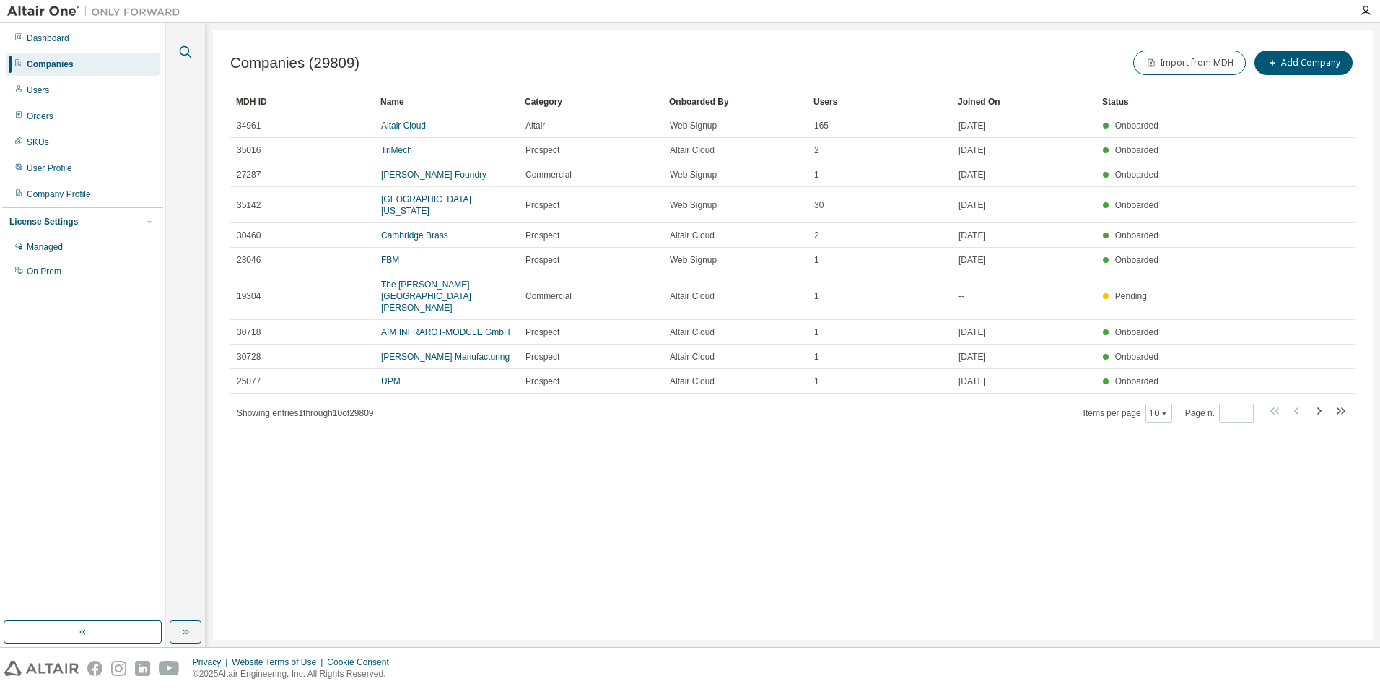
click at [180, 51] on icon "button" at bounding box center [186, 52] width 12 height 12
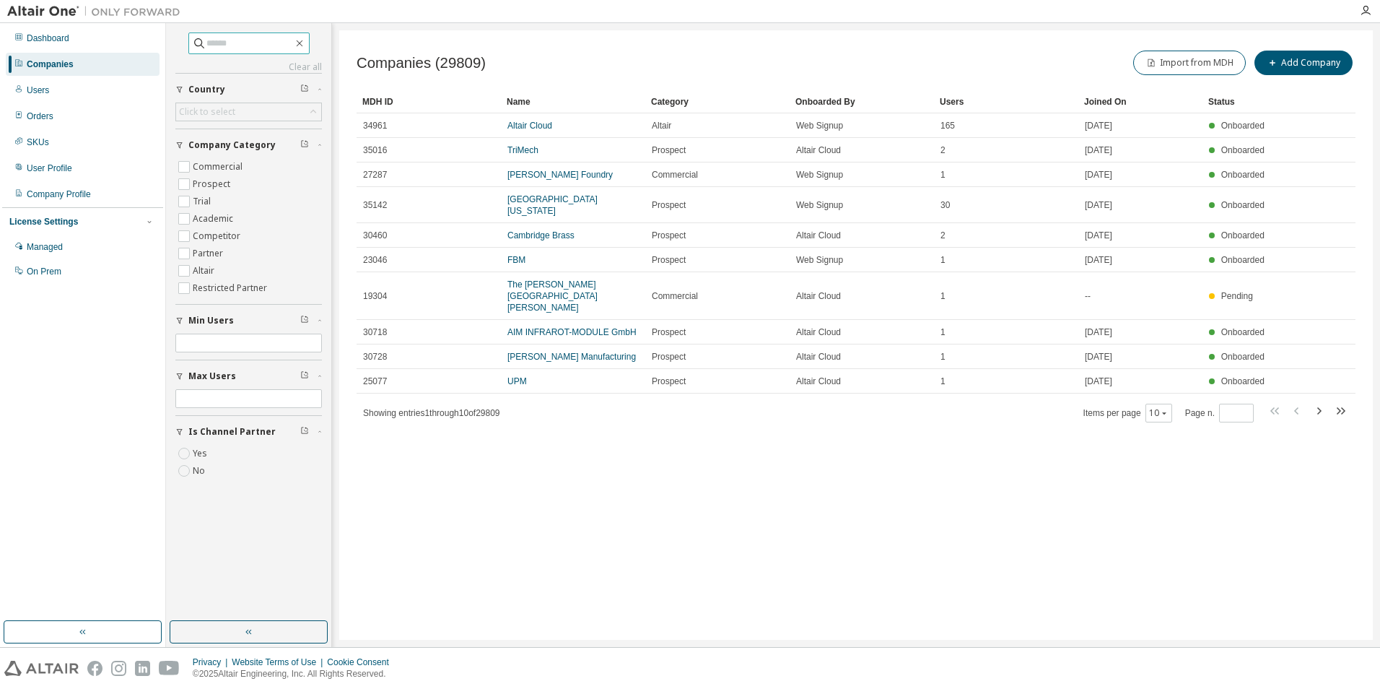
click at [206, 44] on input "text" at bounding box center [249, 43] width 87 height 14
type input "****"
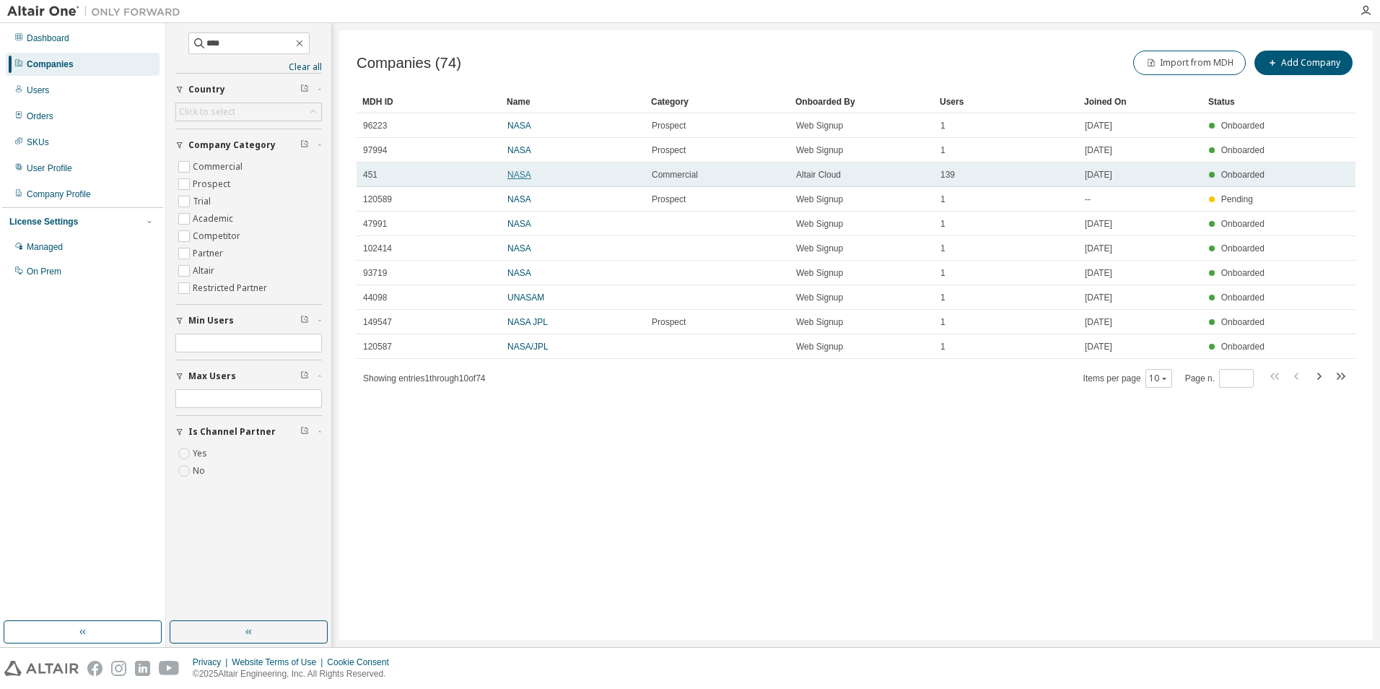
click at [513, 174] on link "NASA" at bounding box center [519, 175] width 24 height 10
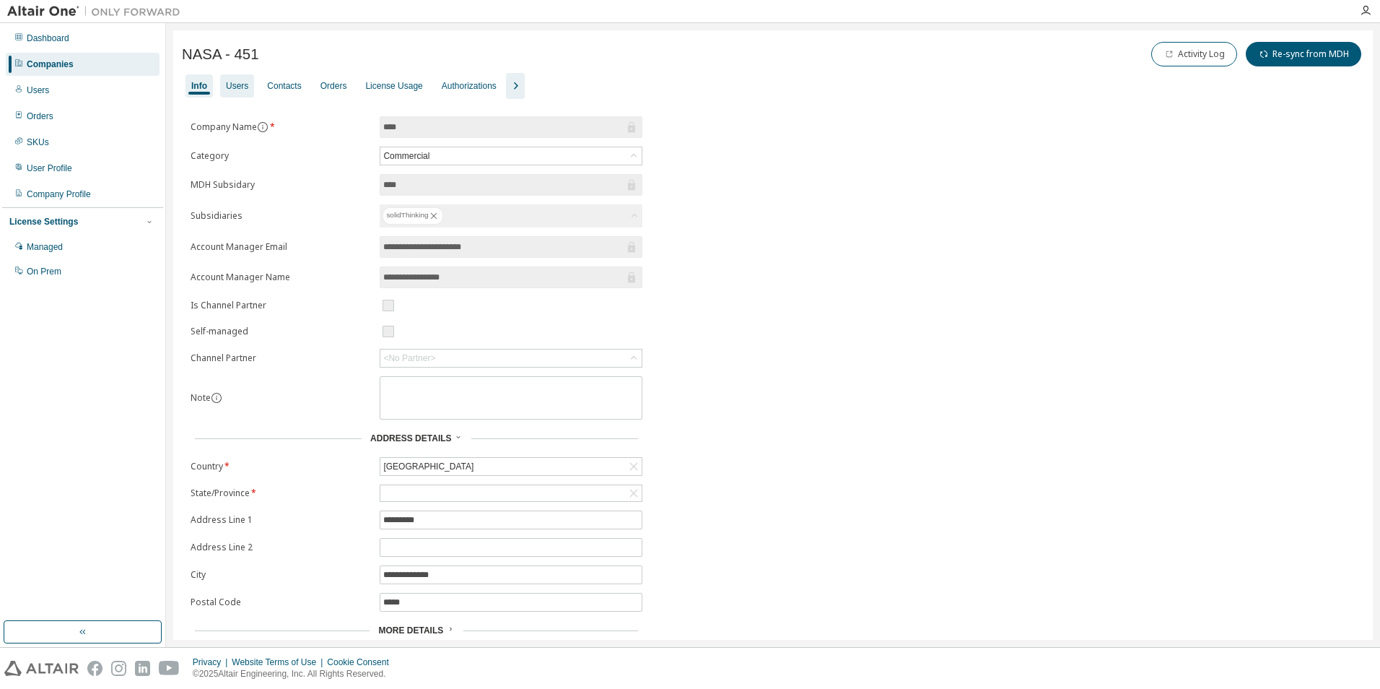
click at [242, 84] on div "Users" at bounding box center [237, 86] width 22 height 12
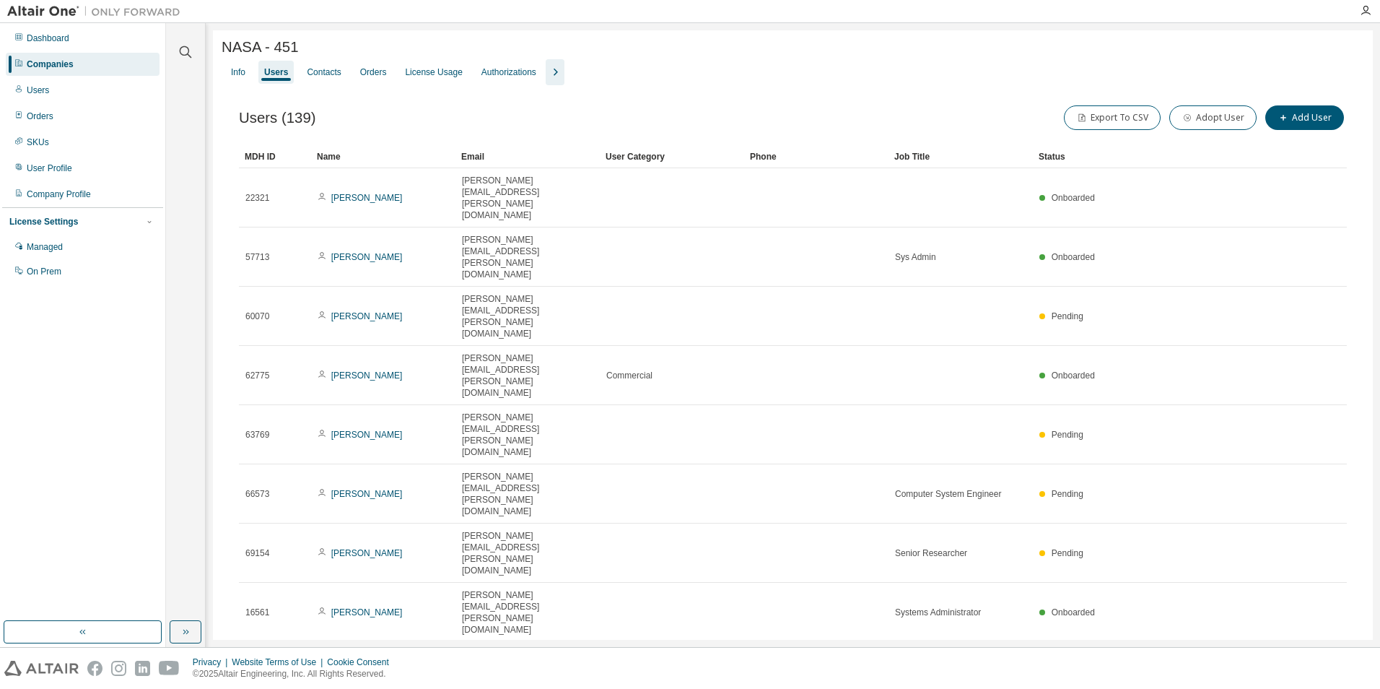
click at [1161, 521] on div "100" at bounding box center [1196, 524] width 115 height 17
click at [337, 160] on div "Name" at bounding box center [383, 156] width 133 height 23
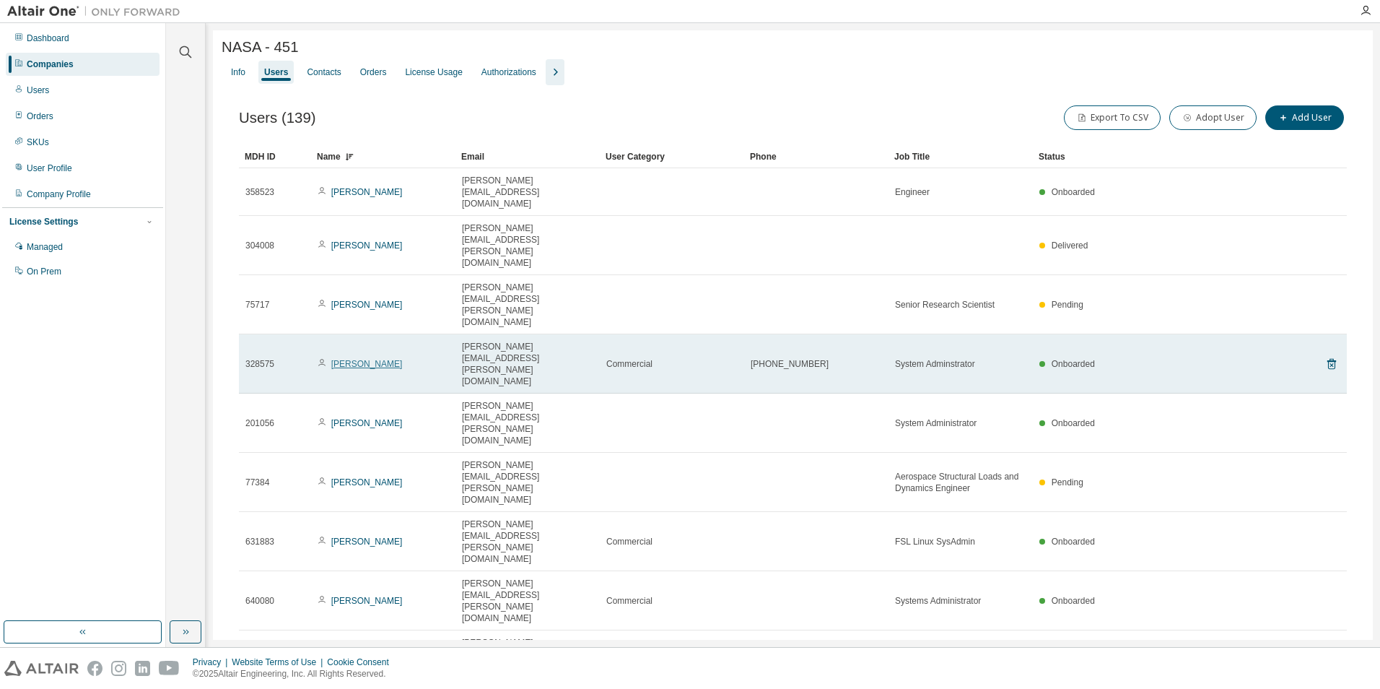
click at [350, 359] on link "[PERSON_NAME]" at bounding box center [366, 364] width 71 height 10
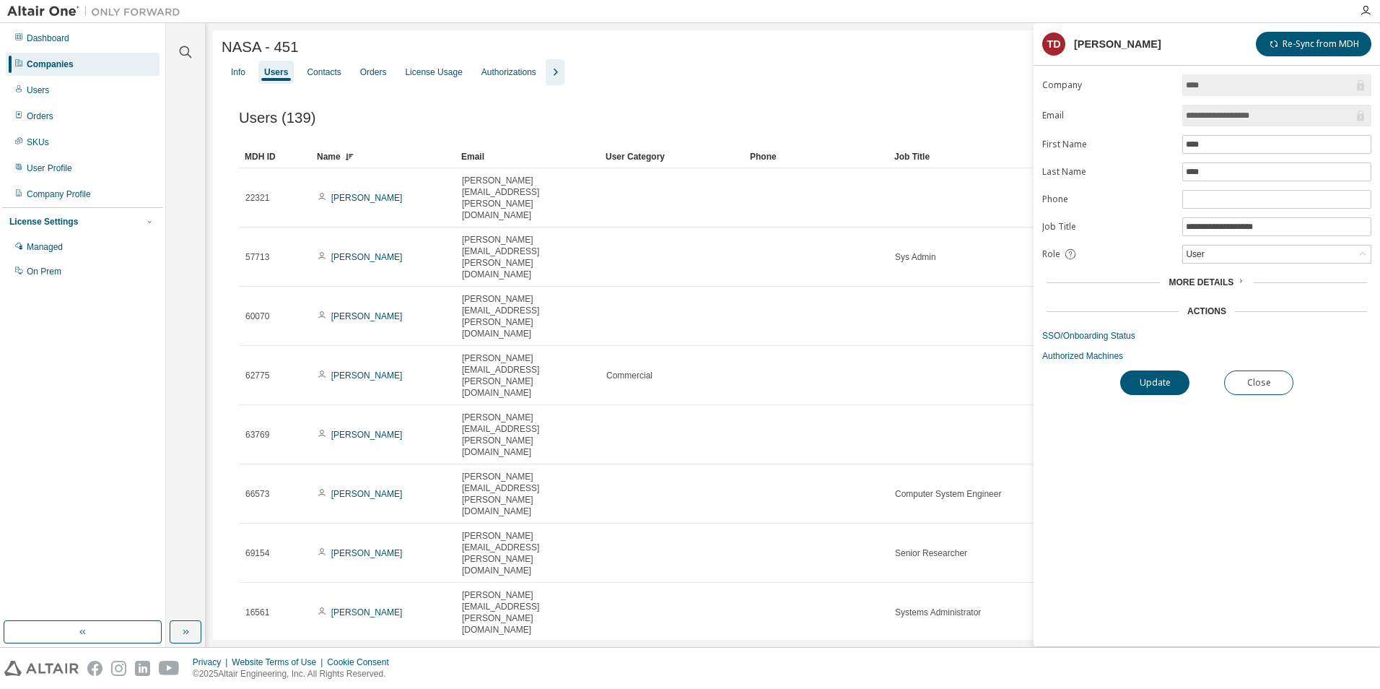
click at [1232, 281] on div "More Details" at bounding box center [1206, 282] width 76 height 12
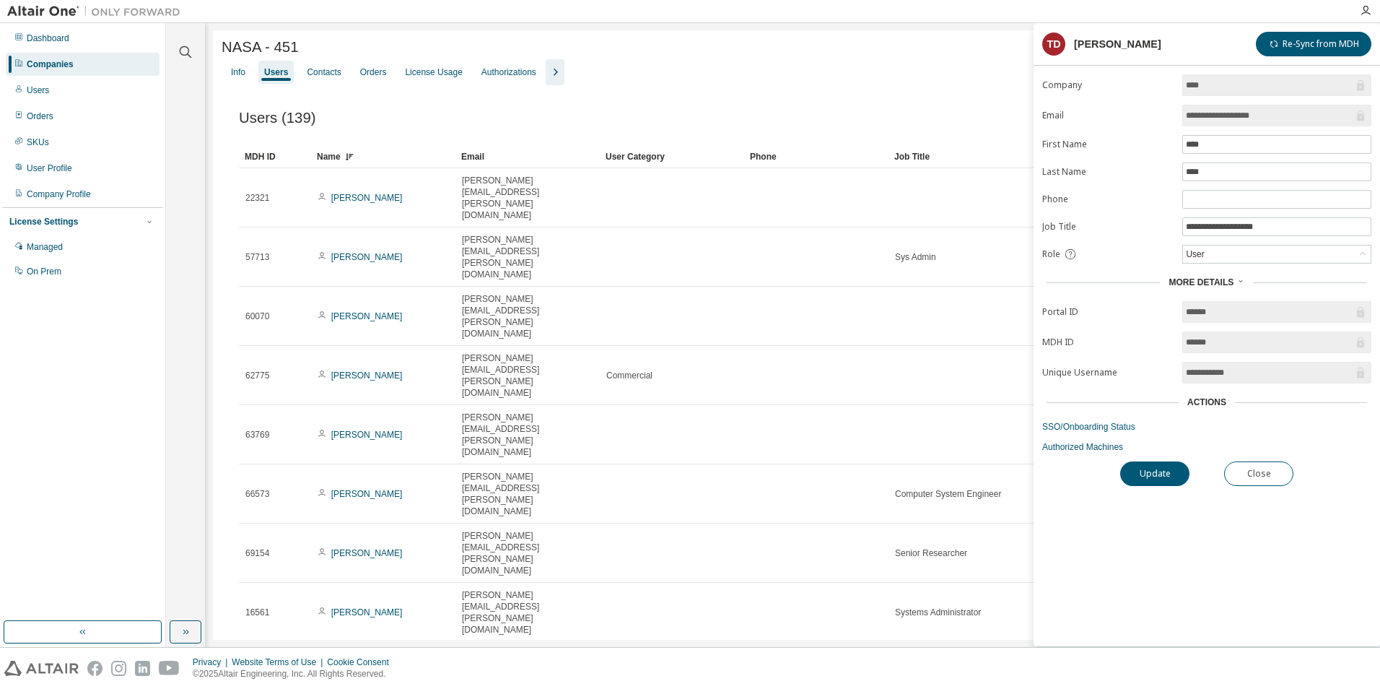
click at [1303, 89] on input "****" at bounding box center [1269, 85] width 167 height 14
click at [58, 61] on div "Companies" at bounding box center [50, 64] width 47 height 12
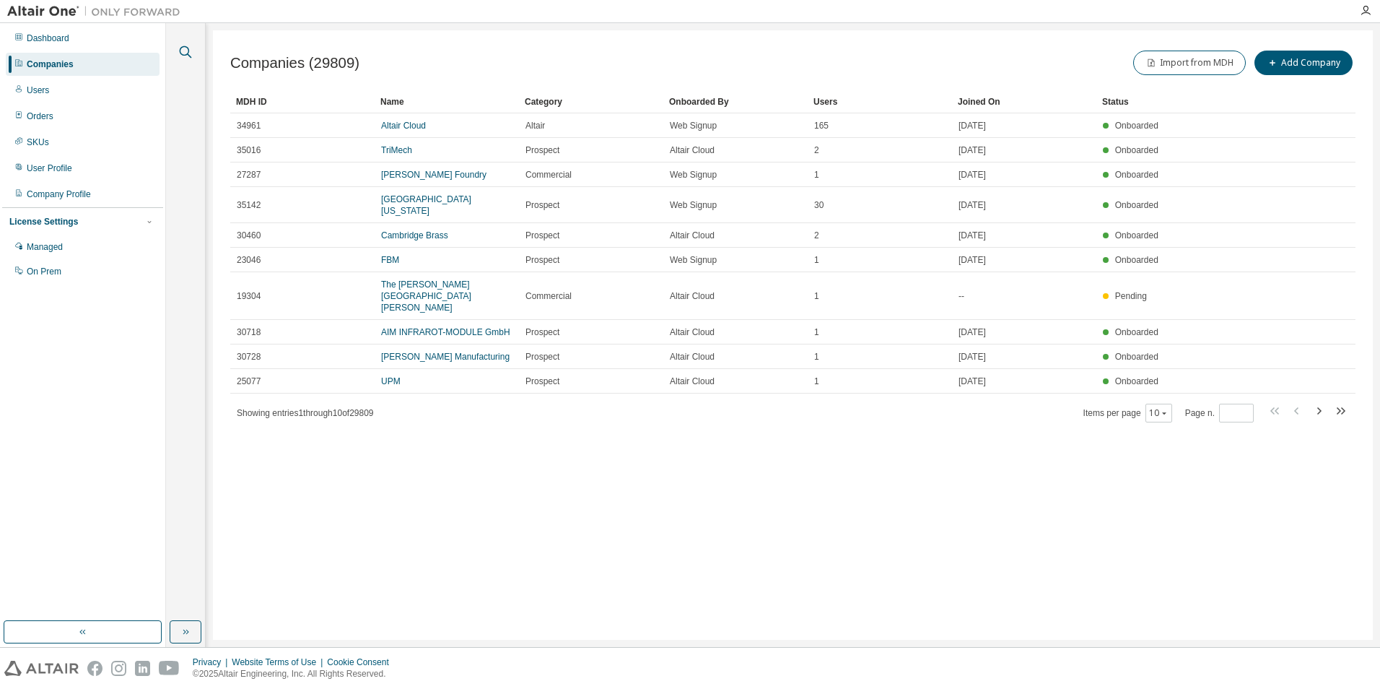
click at [188, 51] on icon "button" at bounding box center [185, 51] width 17 height 17
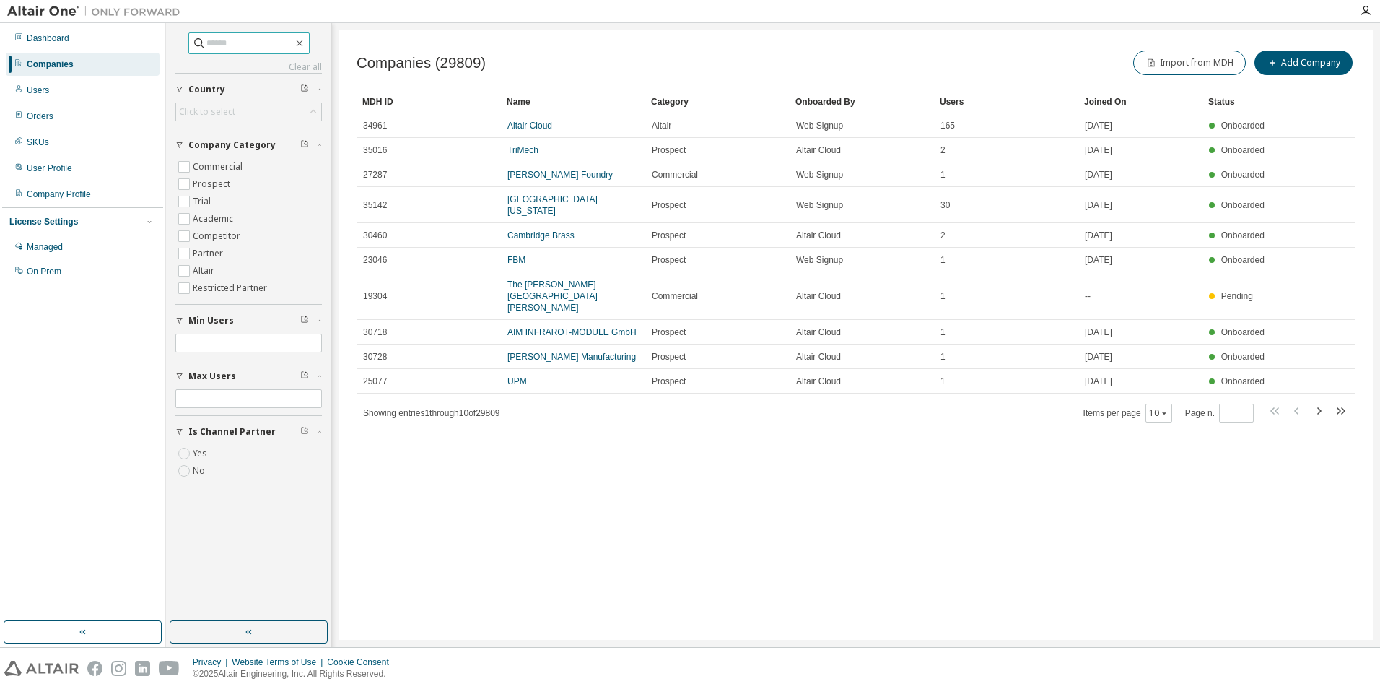
click at [230, 45] on input "text" at bounding box center [249, 43] width 87 height 14
type input "**********"
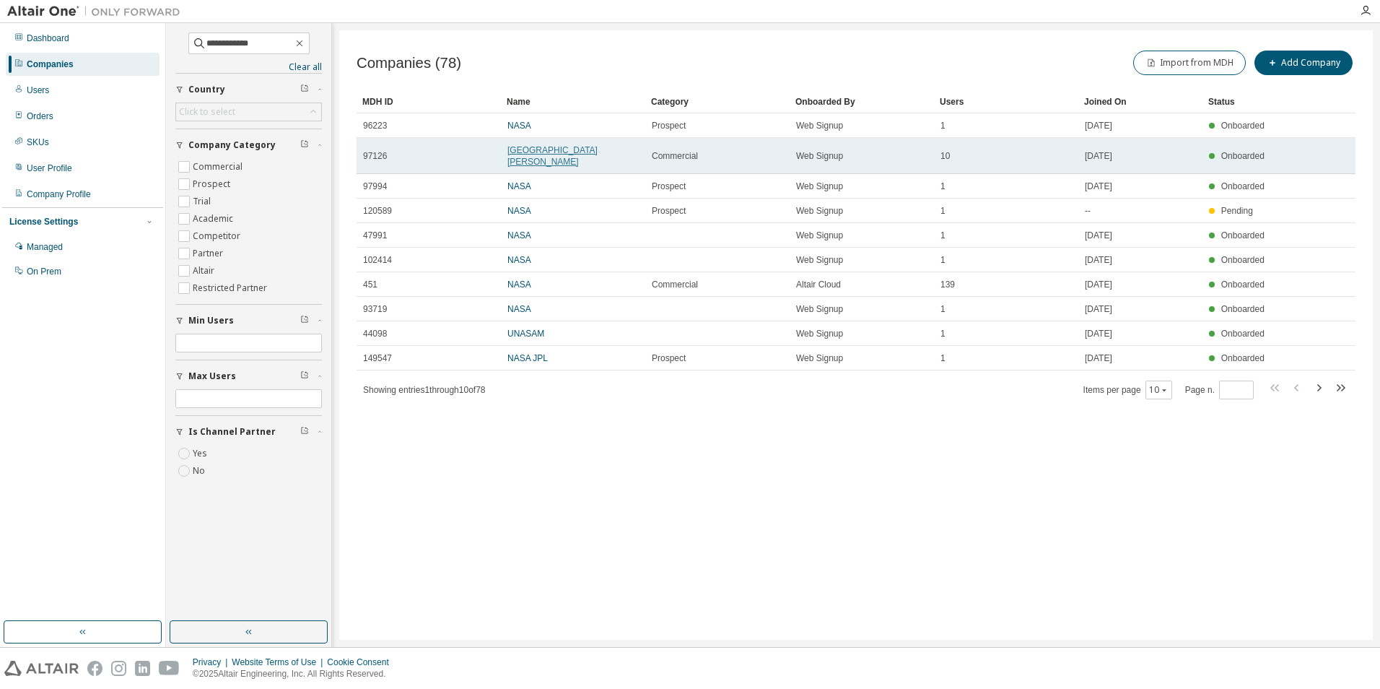
click at [554, 147] on link "[GEOGRAPHIC_DATA][PERSON_NAME]" at bounding box center [552, 156] width 90 height 22
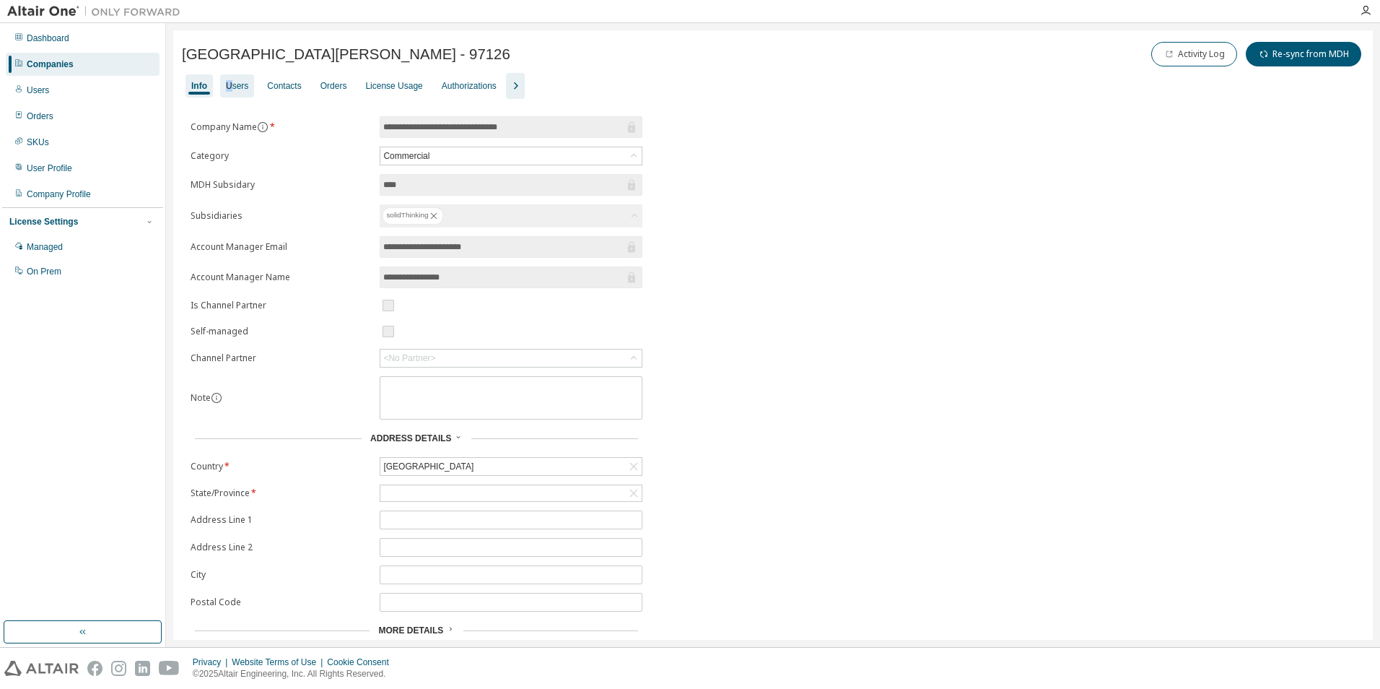
click at [230, 88] on div "Users" at bounding box center [237, 86] width 22 height 12
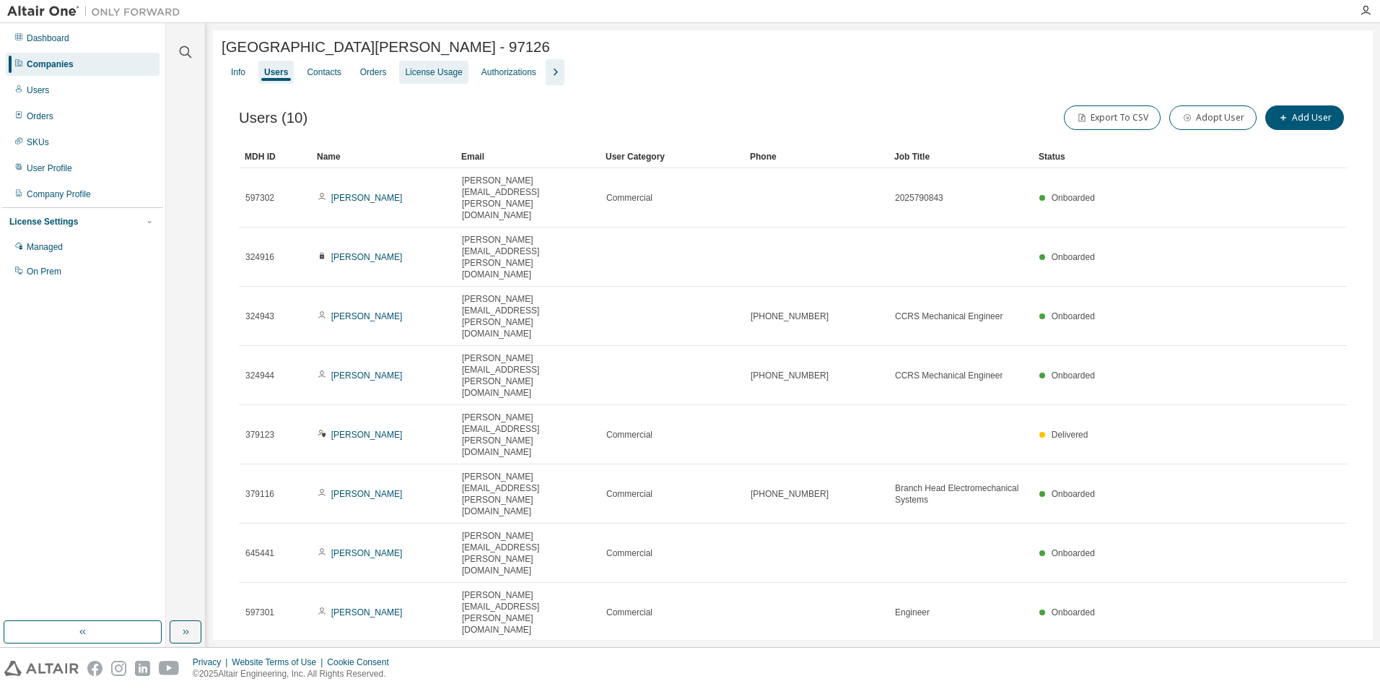
click at [420, 74] on div "License Usage" at bounding box center [433, 72] width 57 height 12
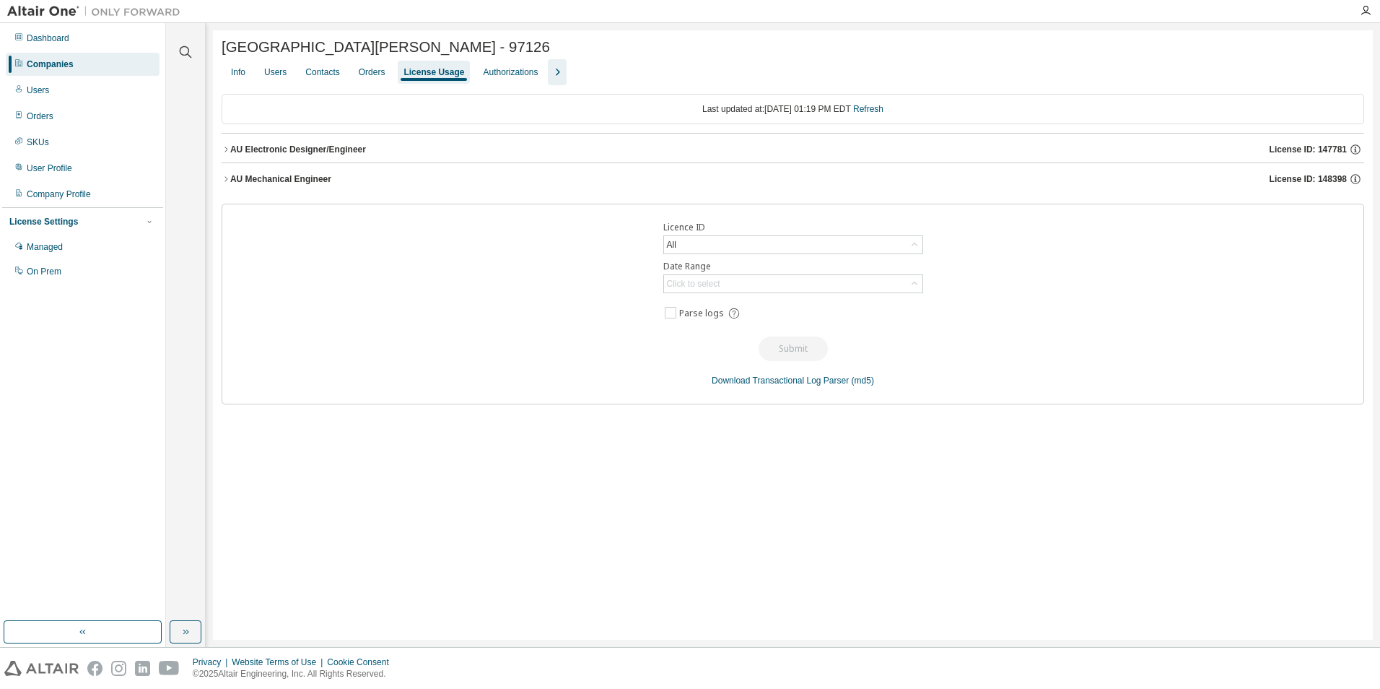
click at [548, 71] on icon "button" at bounding box center [556, 72] width 17 height 17
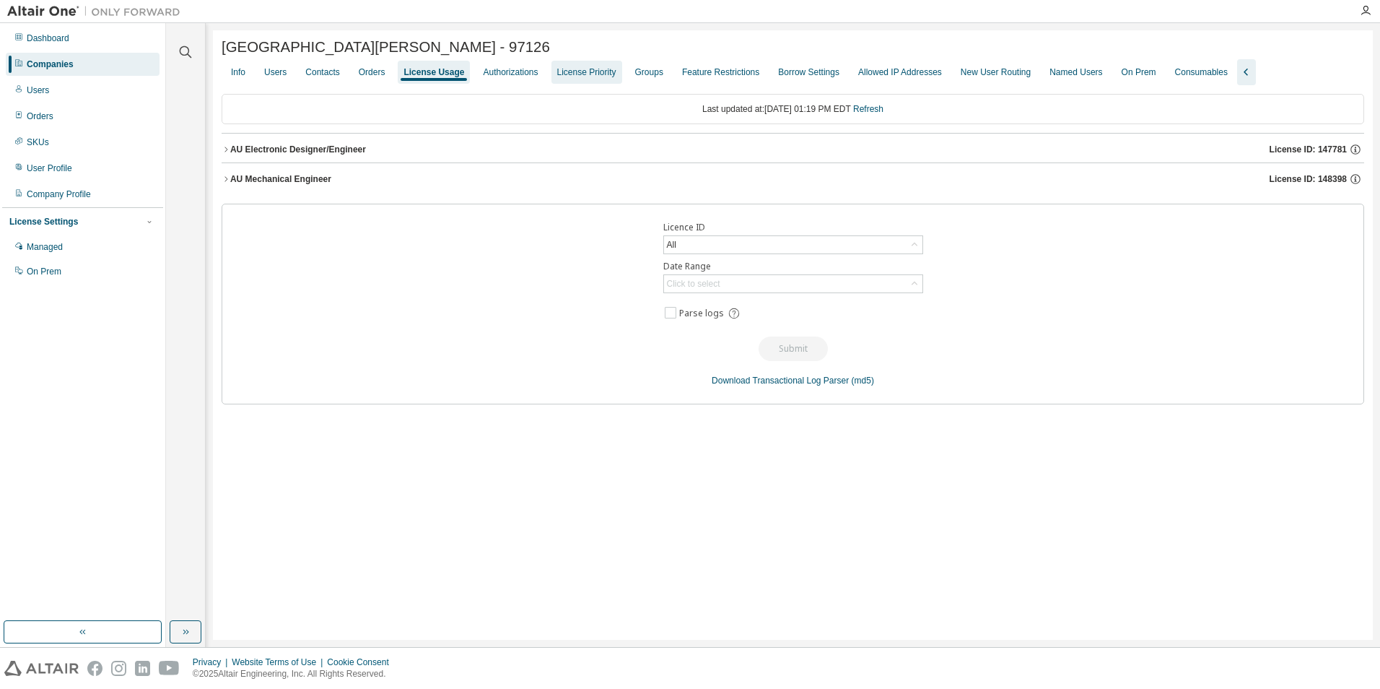
click at [569, 78] on div "License Priority" at bounding box center [586, 72] width 59 height 12
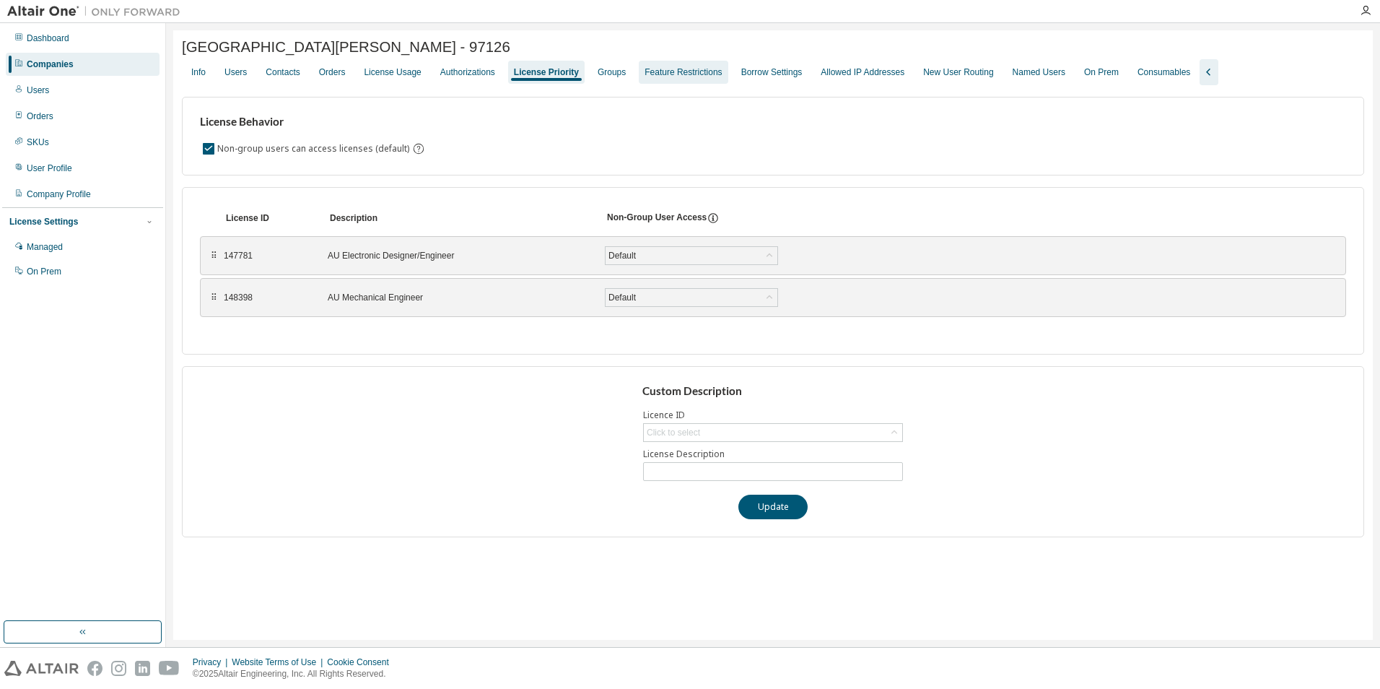
click at [656, 74] on div "Feature Restrictions" at bounding box center [682, 72] width 77 height 12
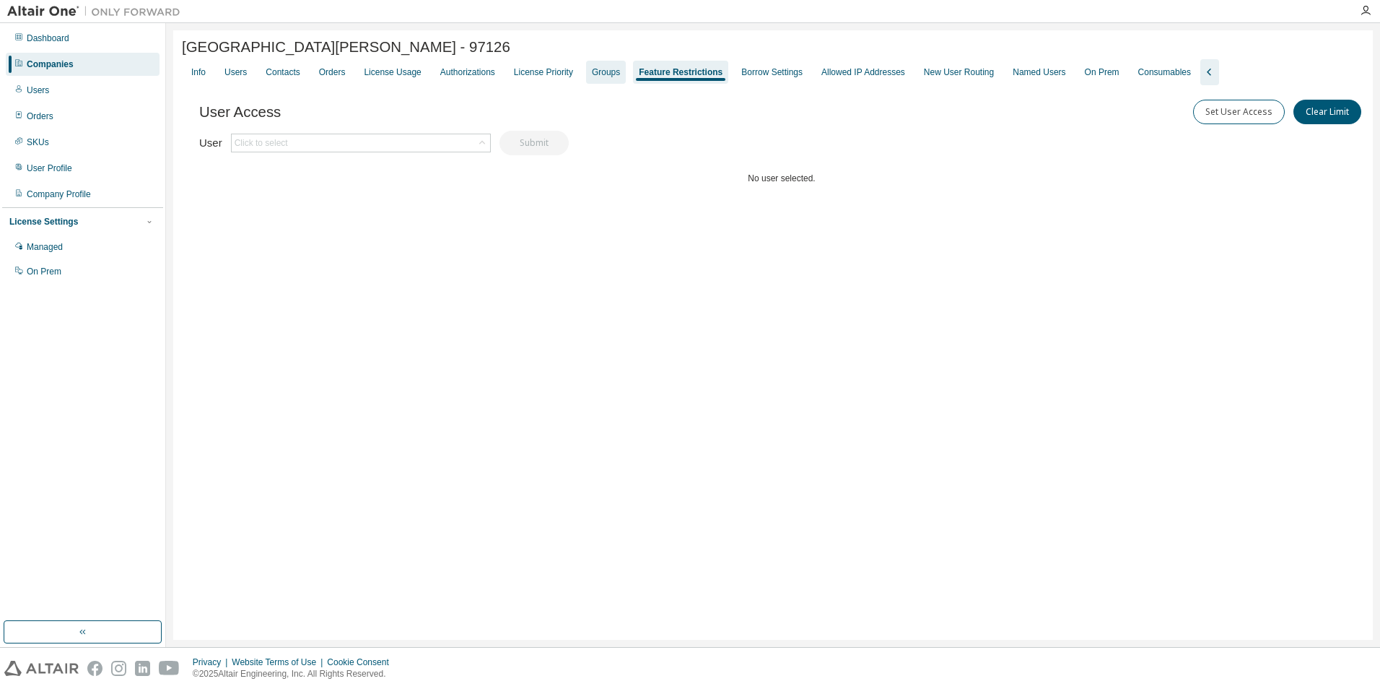
click at [600, 77] on div "Groups" at bounding box center [606, 72] width 28 height 12
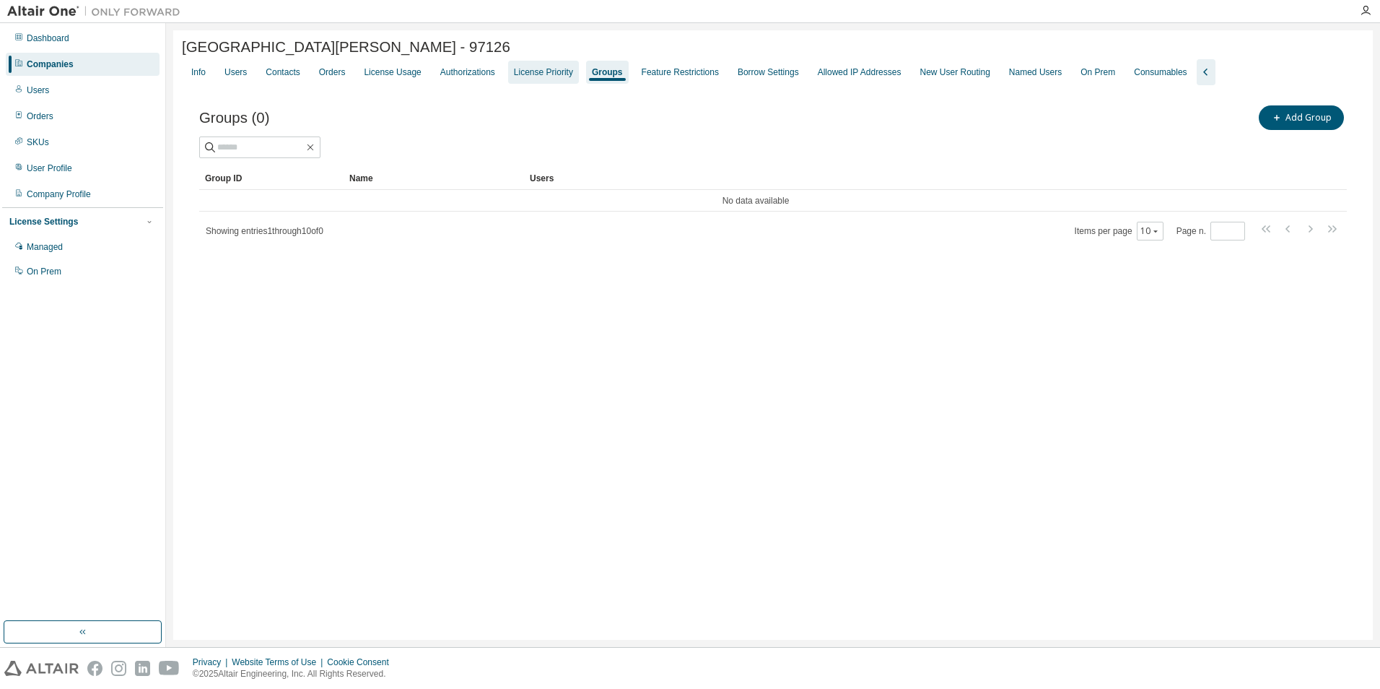
click at [545, 73] on div "License Priority" at bounding box center [543, 72] width 59 height 12
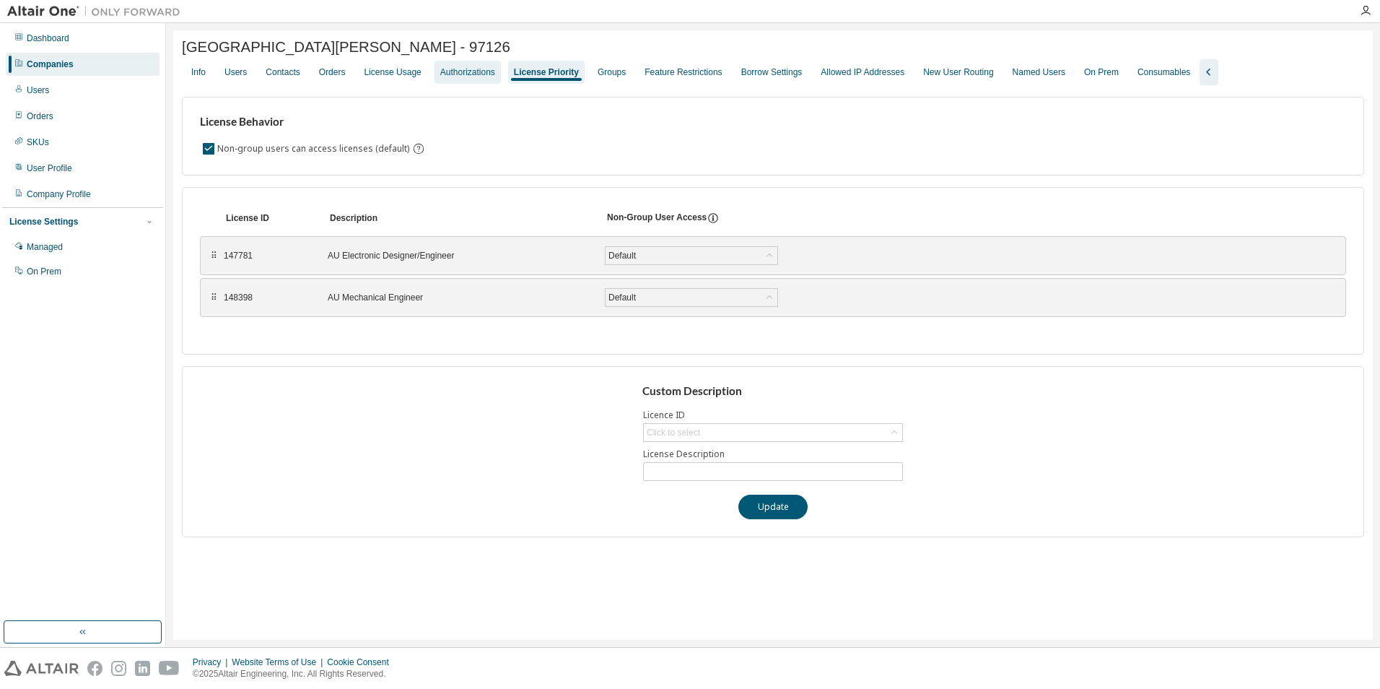
click at [449, 77] on div "Authorizations" at bounding box center [467, 72] width 55 height 12
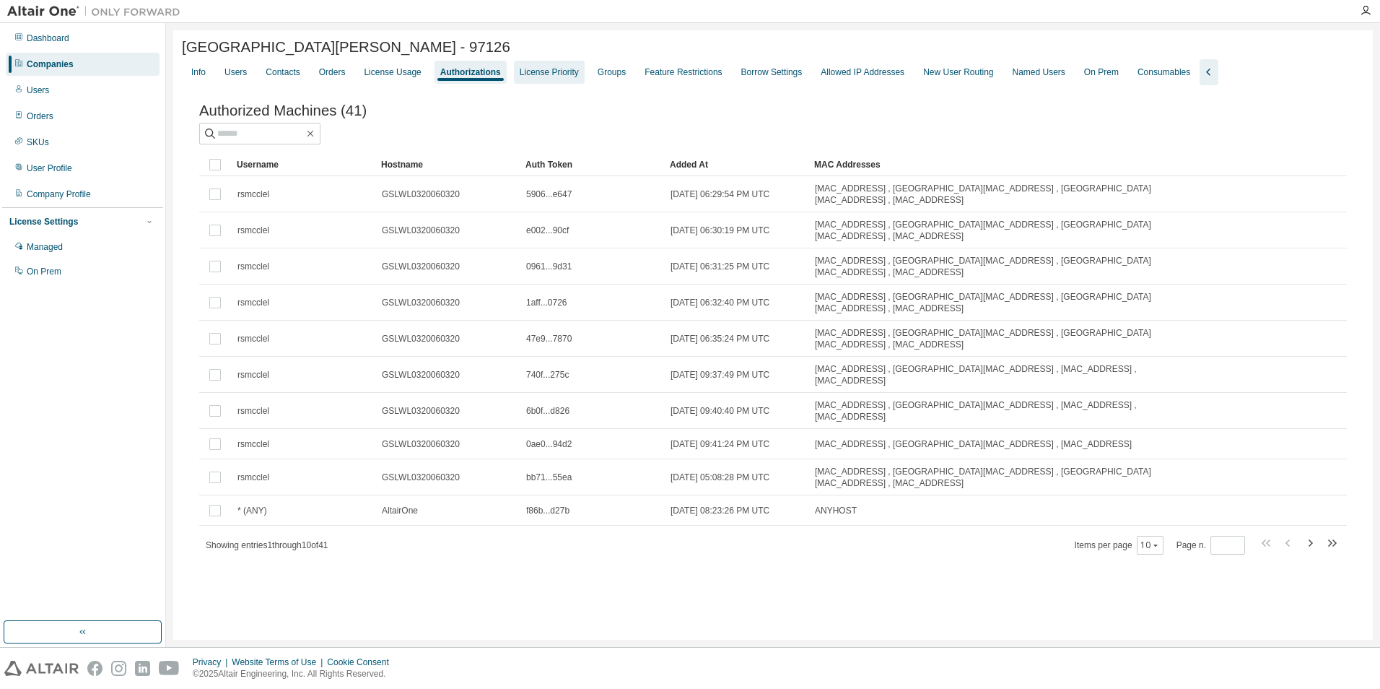
click at [536, 73] on div "License Priority" at bounding box center [549, 72] width 59 height 12
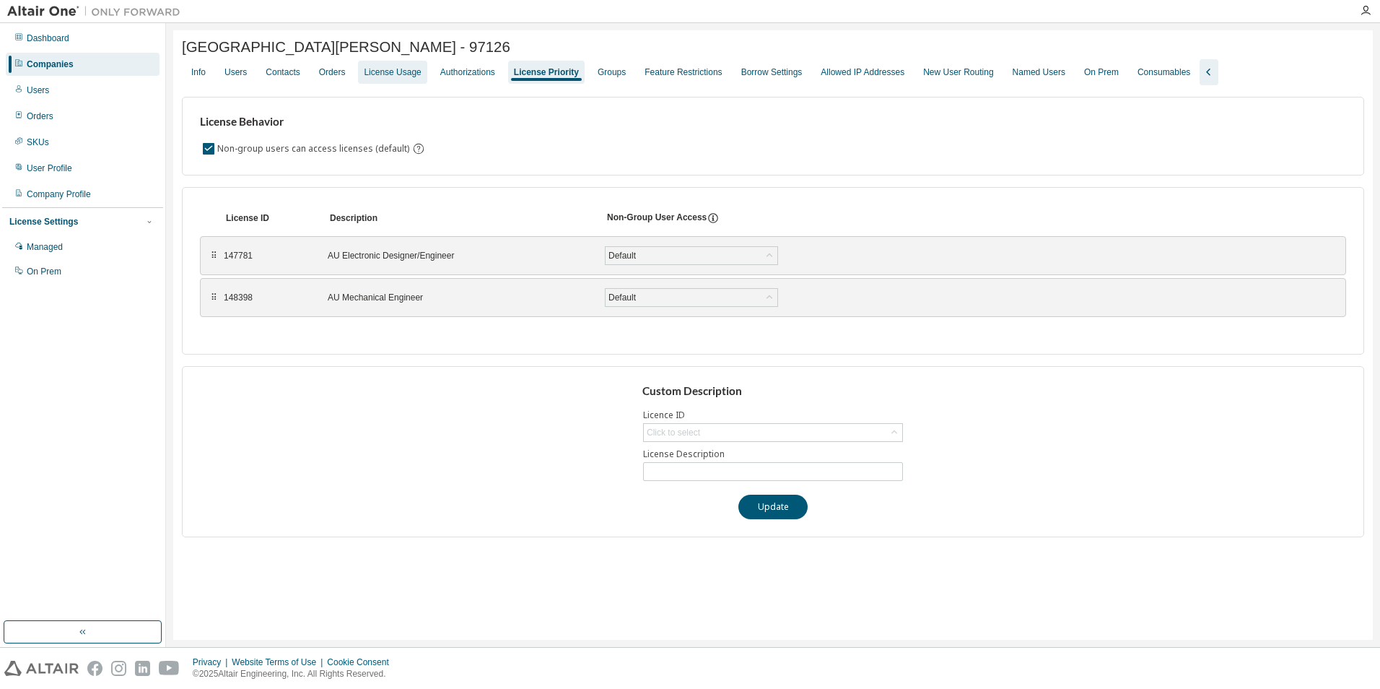
click at [388, 74] on div "License Usage" at bounding box center [392, 72] width 57 height 12
